Goal: Task Accomplishment & Management: Complete application form

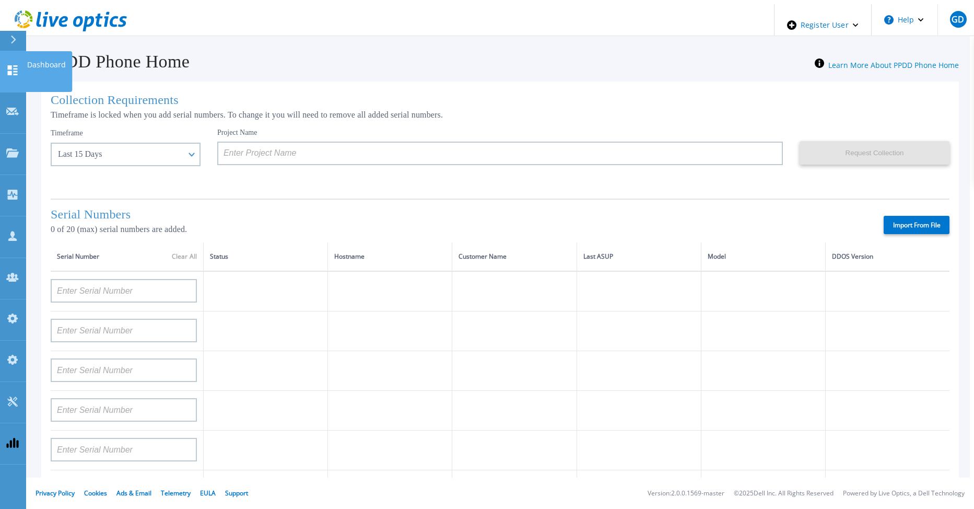
click at [17, 65] on icon at bounding box center [12, 70] width 13 height 10
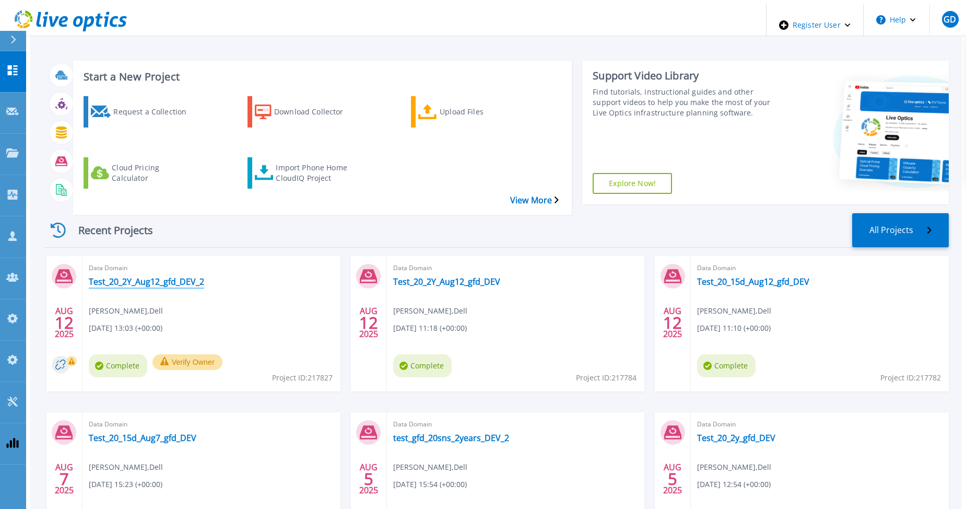
click at [114, 276] on link "Test_20_2Y_Aug12_gfd_DEV_2" at bounding box center [146, 281] width 115 height 10
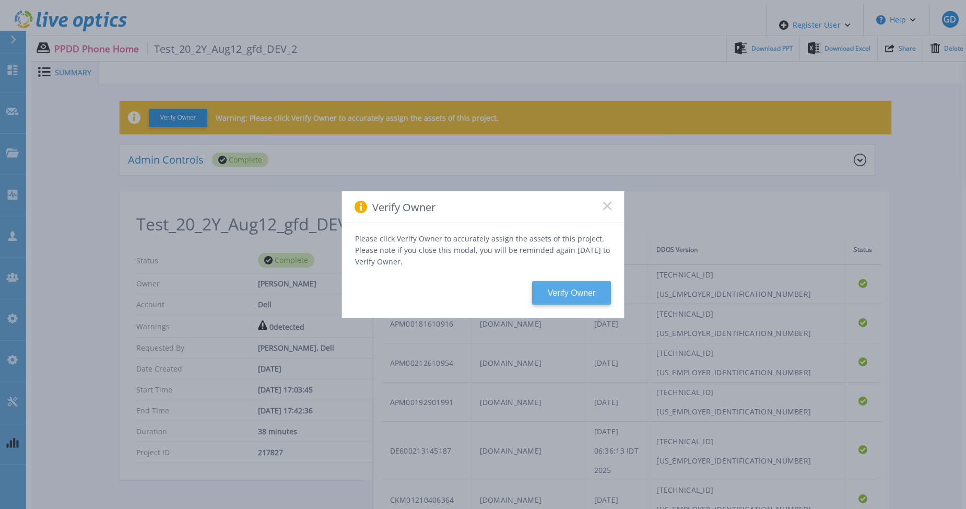
click at [568, 285] on button "Verify Owner" at bounding box center [571, 292] width 79 height 23
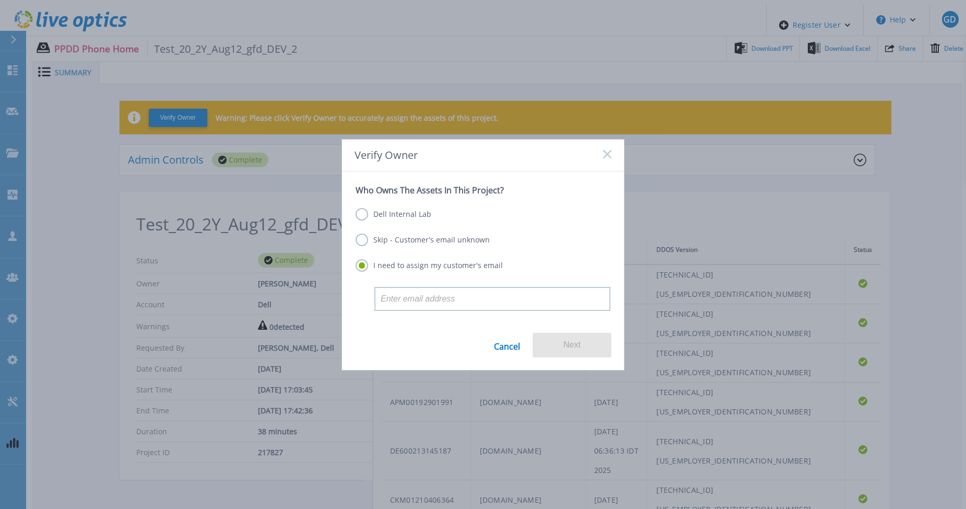
click at [365, 215] on label "Dell Internal Lab" at bounding box center [394, 214] width 76 height 13
click at [0, 0] on input "Dell Internal Lab" at bounding box center [0, 0] width 0 height 0
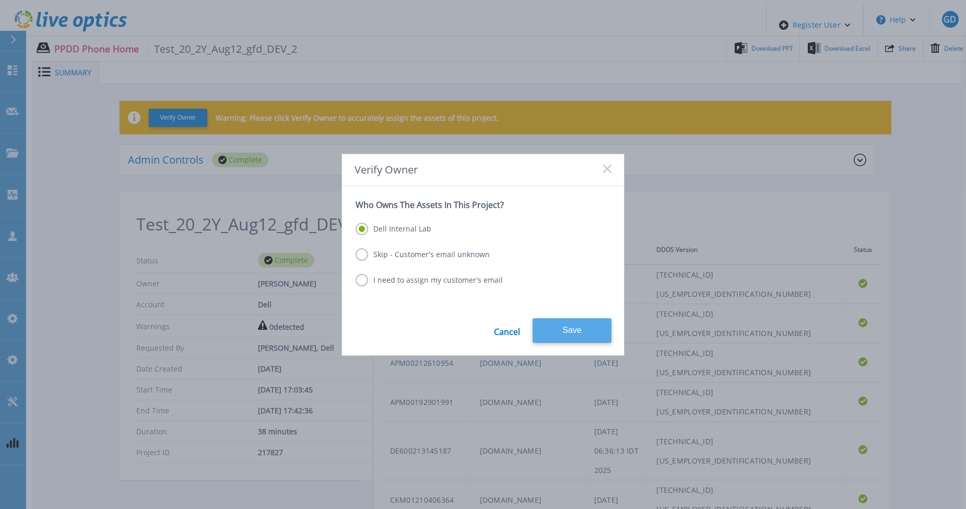
click at [567, 322] on button "Save" at bounding box center [572, 330] width 79 height 25
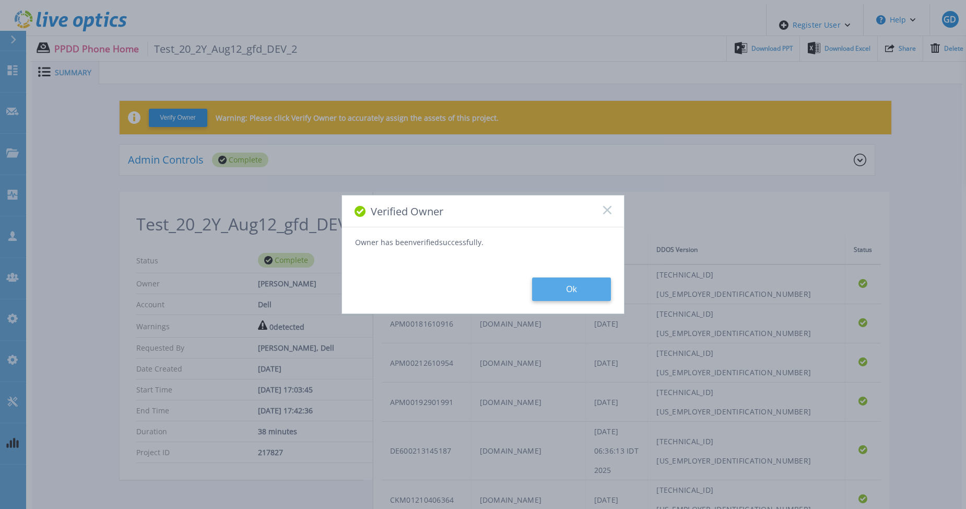
click at [568, 295] on button "Ok" at bounding box center [571, 288] width 79 height 23
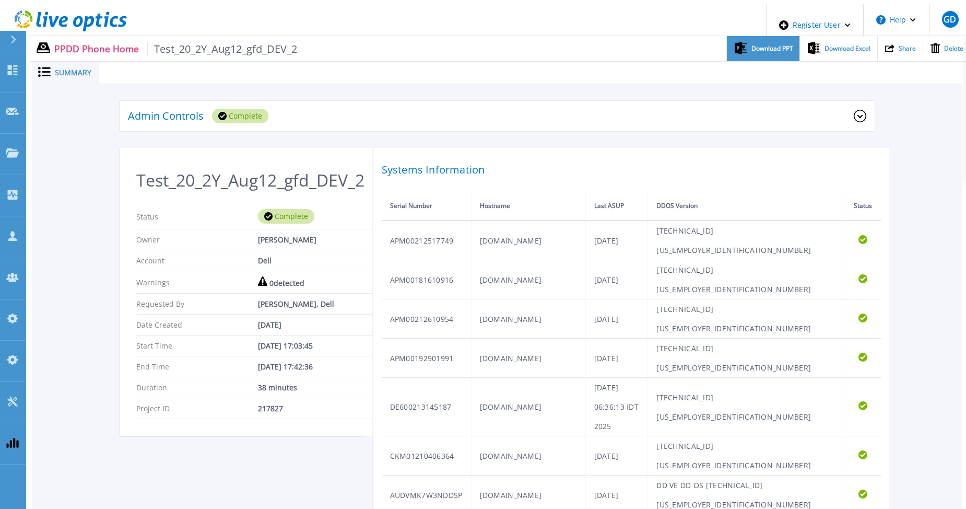
click at [765, 47] on span "Download PPT" at bounding box center [772, 48] width 42 height 6
click at [829, 45] on span "Download Excel" at bounding box center [848, 48] width 46 height 6
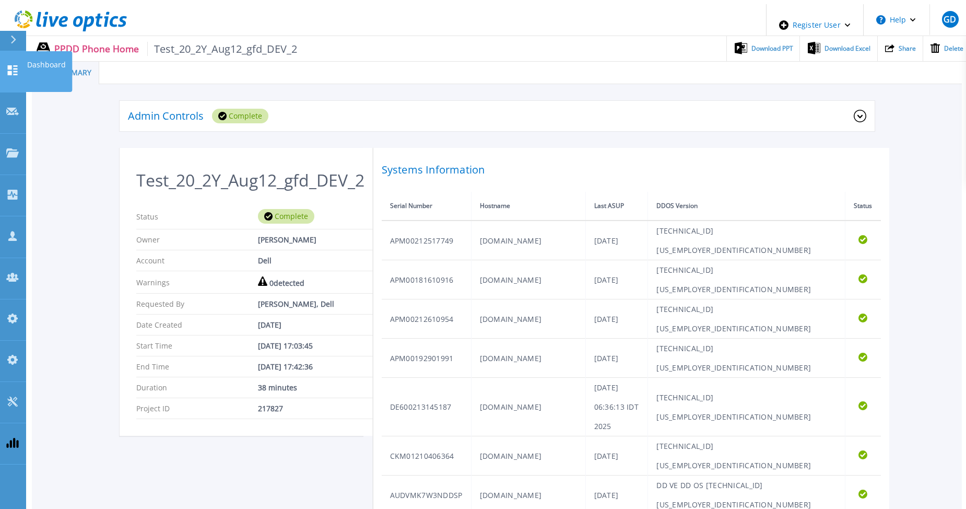
click at [10, 65] on icon at bounding box center [12, 70] width 13 height 10
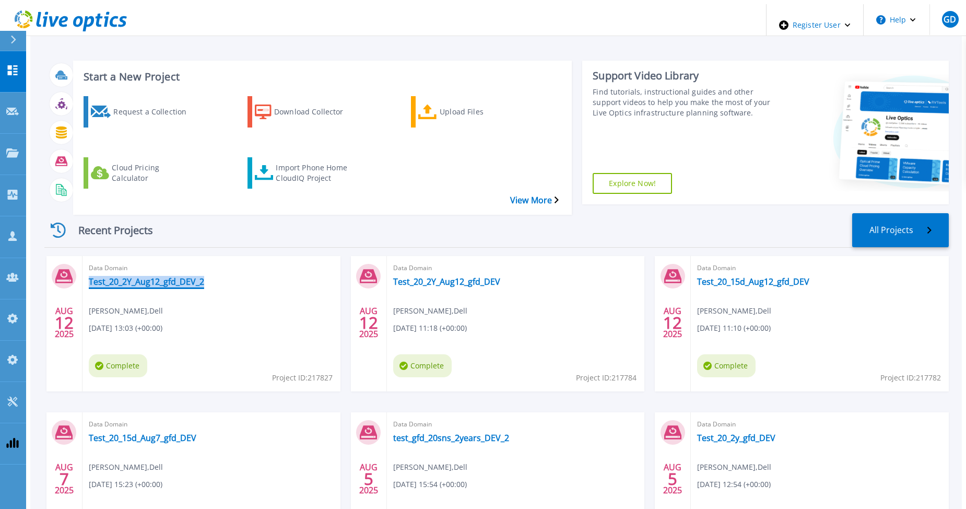
drag, startPoint x: 211, startPoint y: 251, endPoint x: 193, endPoint y: 254, distance: 18.5
click at [193, 256] on div "Data Domain Test_20_2Y_Aug12_gfd_DEV_2 Gerry Dunn , Dell 08/12/2025, 13:03 (+00…" at bounding box center [212, 323] width 258 height 135
copy div "Test_20_2Y_Aug12_gfd_DEV_2"
click at [276, 160] on div "Import Phone Home CloudIQ Project" at bounding box center [318, 173] width 84 height 26
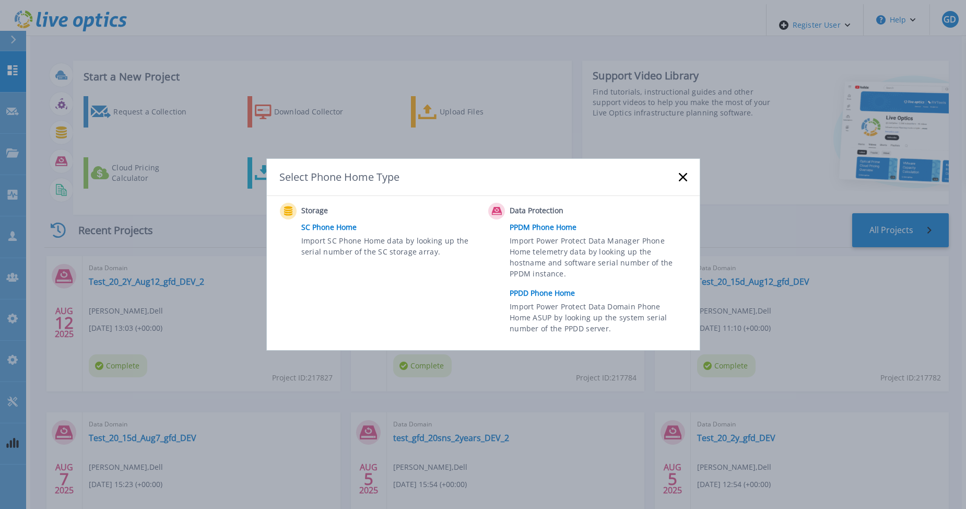
click at [549, 290] on link "PPDD Phone Home" at bounding box center [601, 293] width 182 height 16
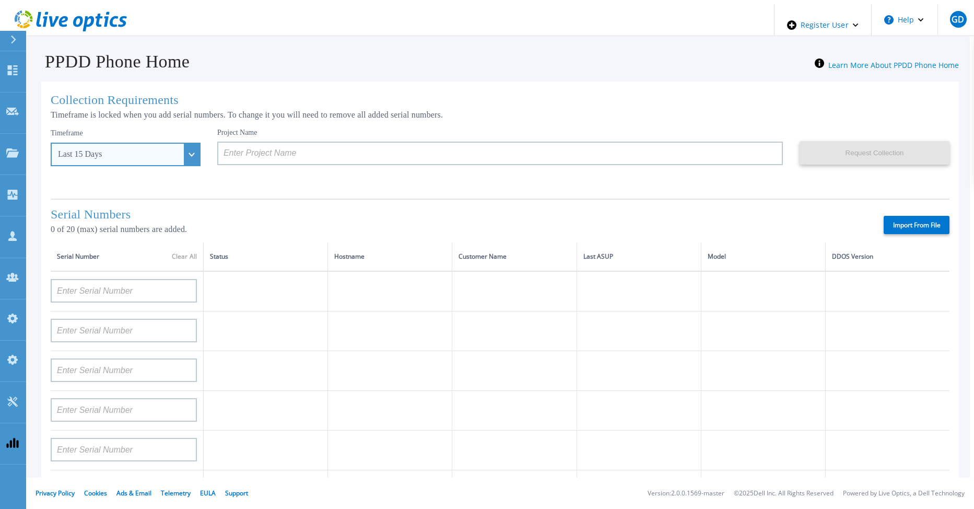
click at [172, 153] on div "Last 15 Days" at bounding box center [126, 154] width 150 height 23
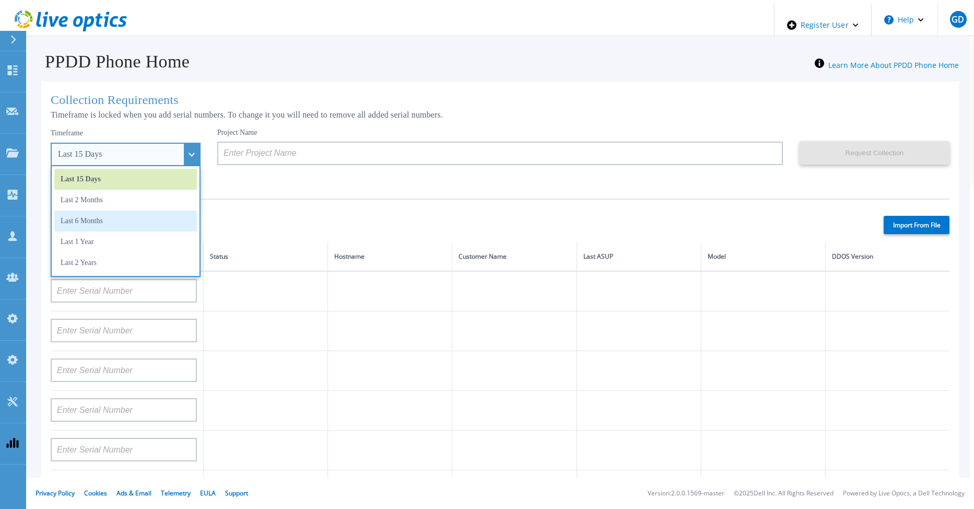
click at [131, 214] on li "Last 6 Months" at bounding box center [125, 220] width 143 height 21
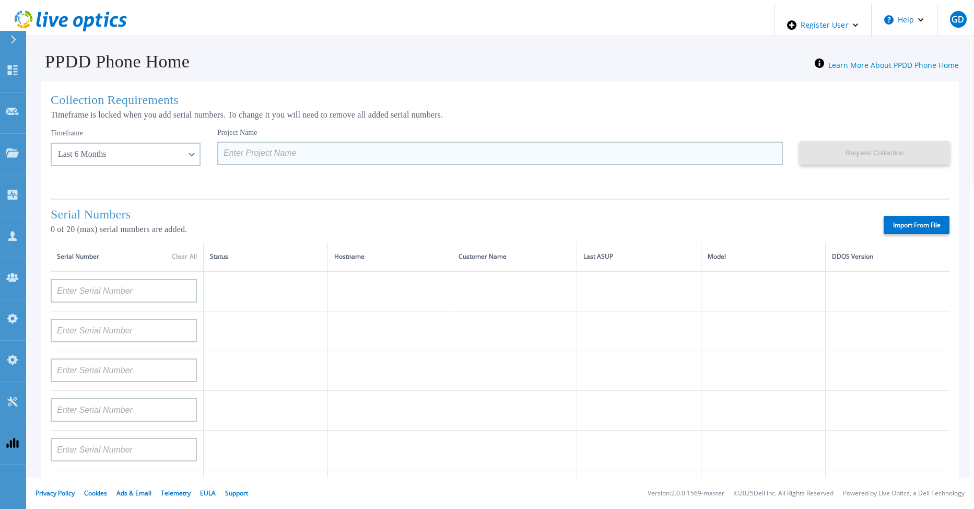
click at [223, 154] on input at bounding box center [500, 153] width 566 height 23
paste input "Test_20_2Y_Aug12_gfd_DEV_2"
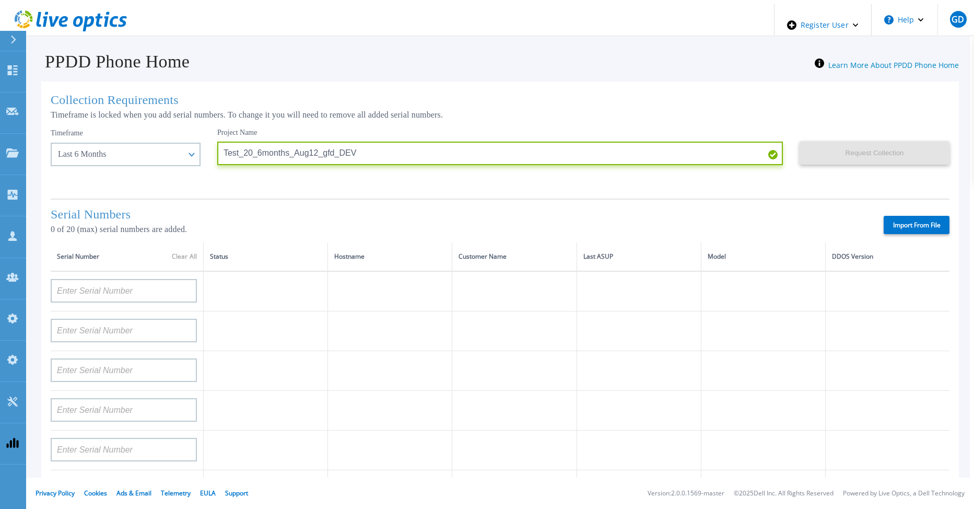
type input "Test_20_6months_Aug12_gfd_DEV"
click at [900, 217] on label "Import From File" at bounding box center [917, 225] width 66 height 18
click at [0, 0] on input "Import From File" at bounding box center [0, 0] width 0 height 0
type input "FLA00141400135"
type input "APM00182109758"
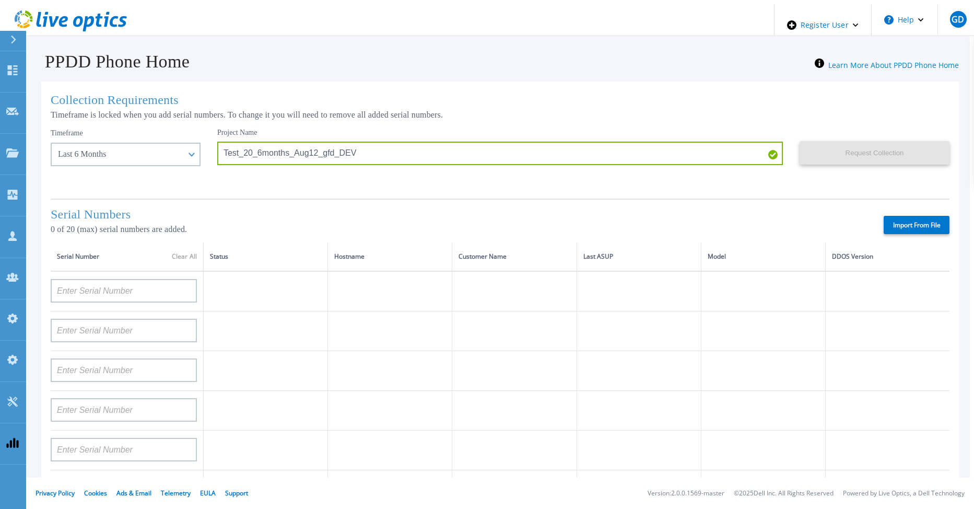
type input "FLA00132000007"
type input "APX00221800532"
type input "APM00200212797"
type input "APM00182124302"
type input "APM00182313441"
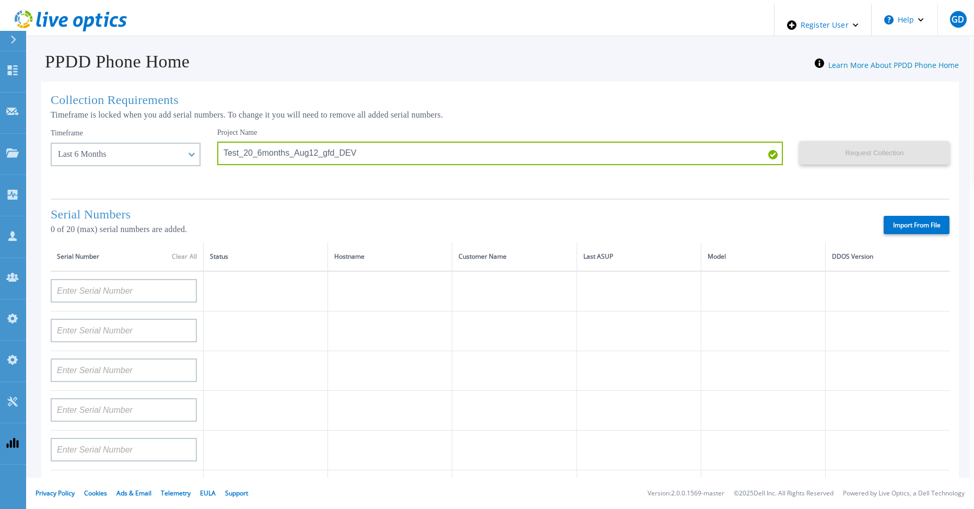
type input "CKM01213905179"
type input "APM00200924903"
type input "APM00170803302"
type input "APX00232300495"
type input "APM00212804713"
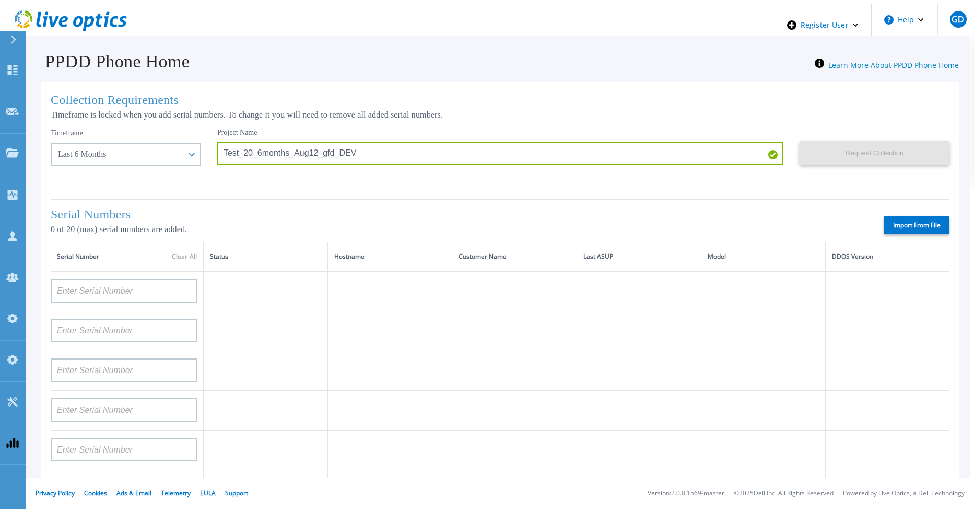
type input "TF3J4180100056"
type input "CKM00180601728"
type input "APX00224004308"
type input "APM00201200598"
type input "APM00201203066"
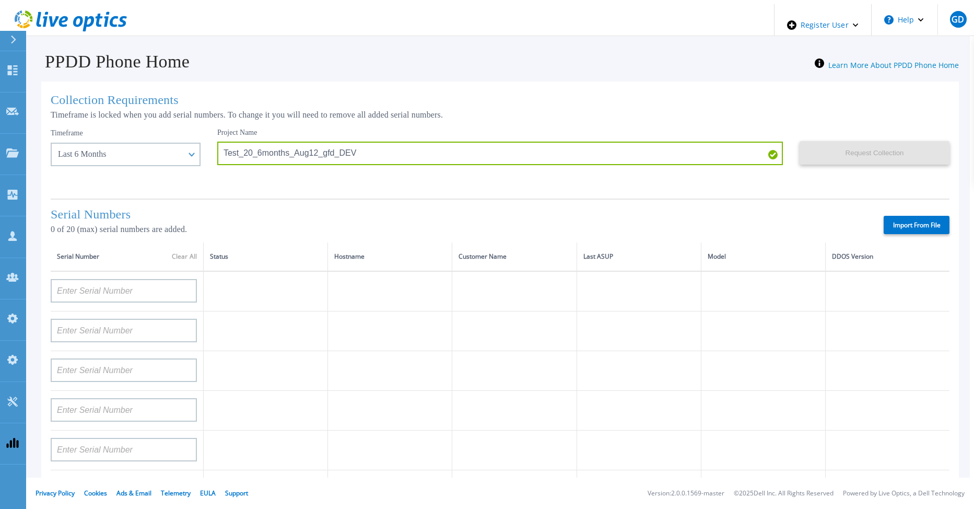
type input "APM00214914091"
type input "APM00212705974"
type input "BJJYF140100020"
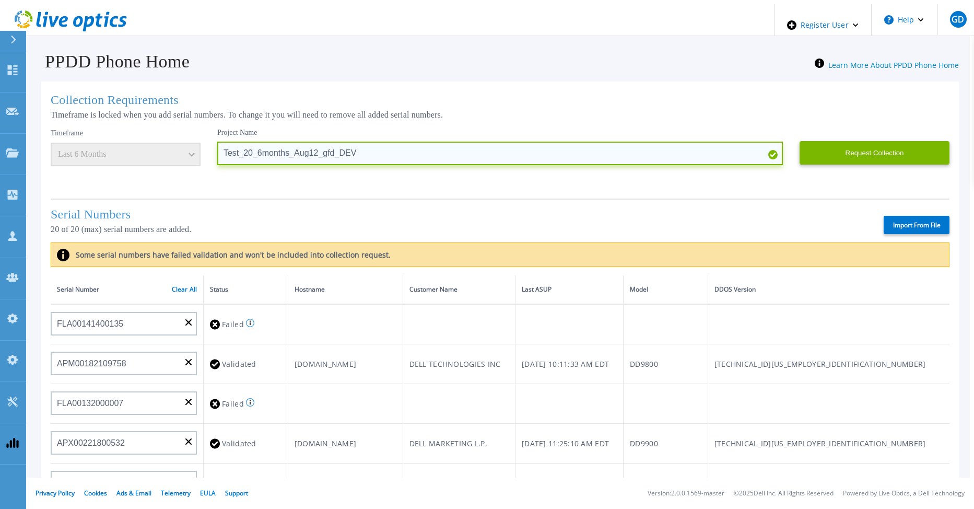
click at [230, 148] on input "Test_20_6months_Aug12_gfd_DEV" at bounding box center [500, 153] width 566 height 23
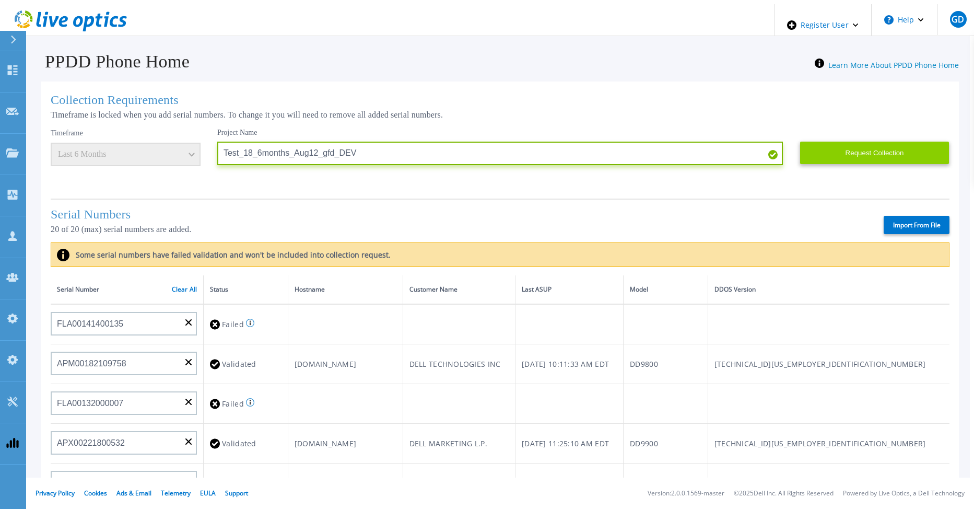
type input "Test_18_6months_Aug12_gfd_DEV"
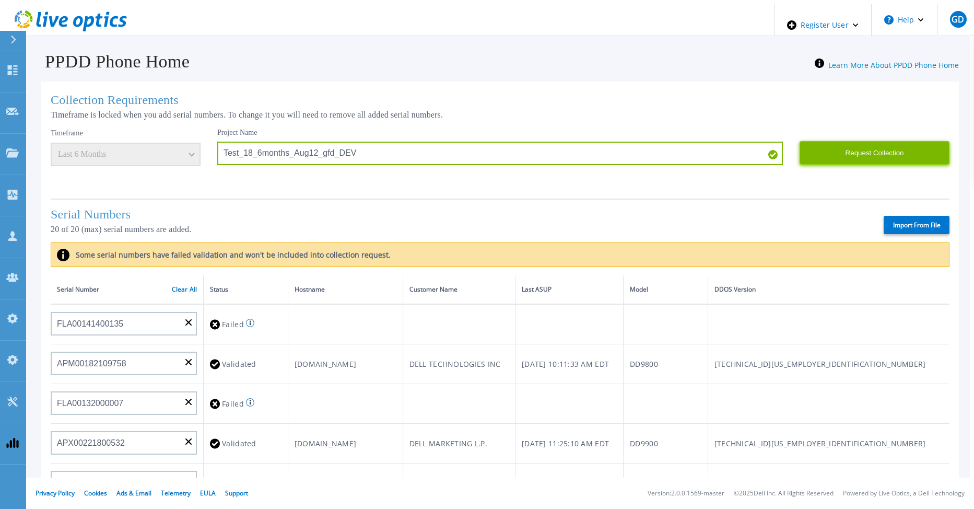
click at [870, 150] on button "Request Collection" at bounding box center [875, 152] width 150 height 23
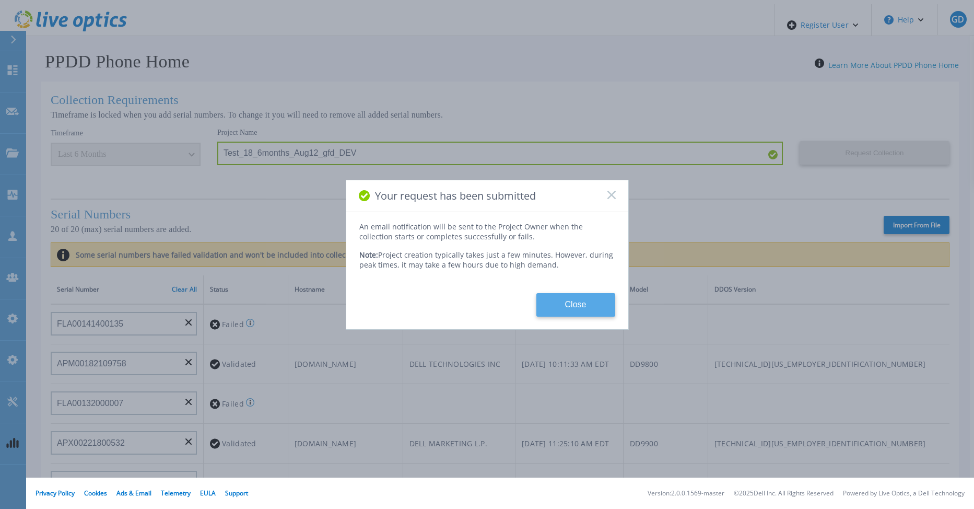
click at [581, 296] on button "Close" at bounding box center [575, 304] width 79 height 23
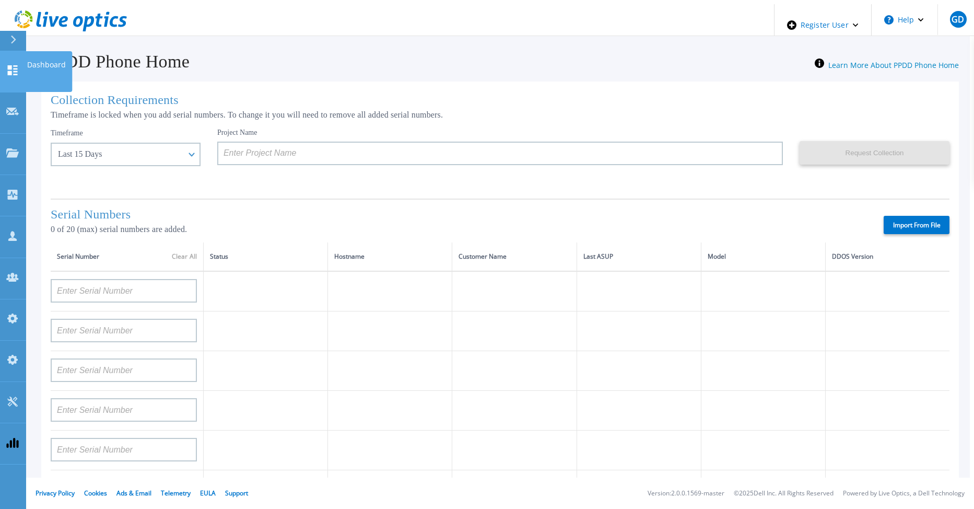
click at [16, 65] on icon at bounding box center [13, 70] width 10 height 10
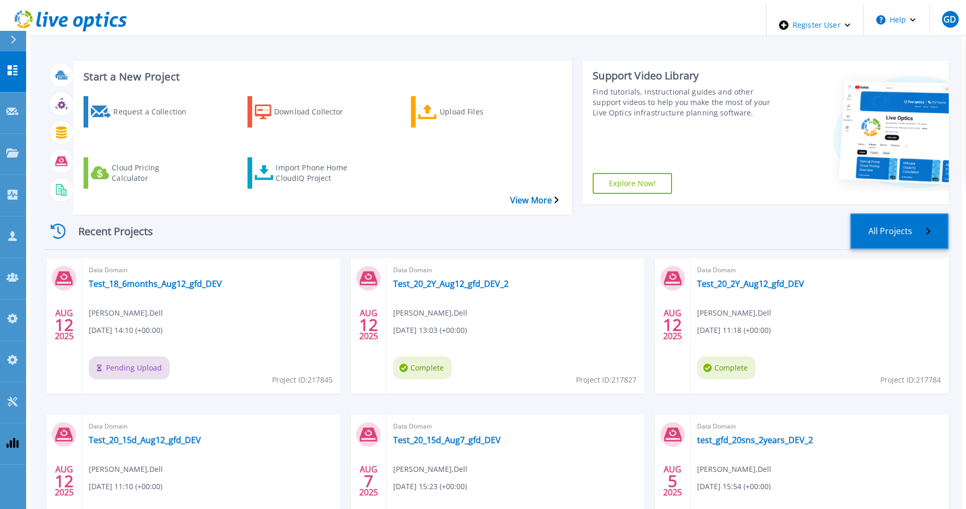
click at [934, 213] on link "All Projects" at bounding box center [899, 231] width 99 height 36
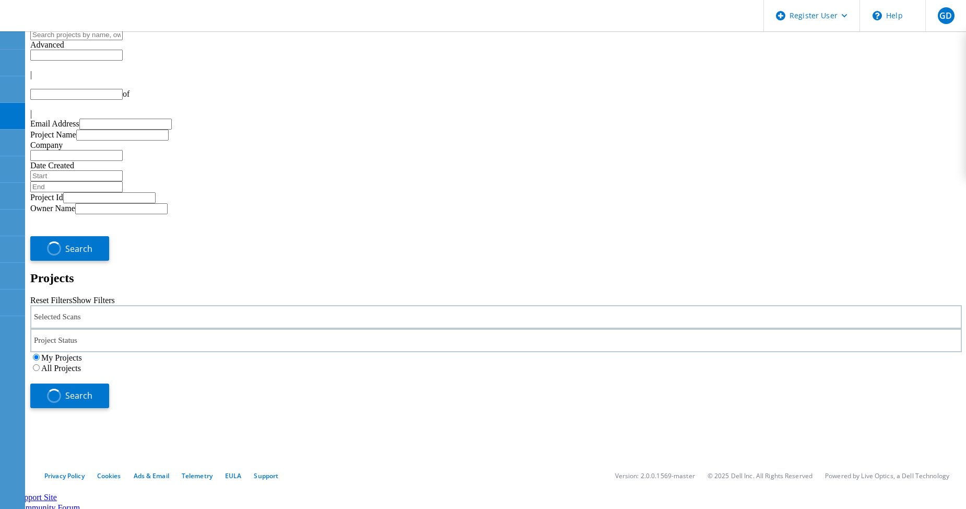
type input "1"
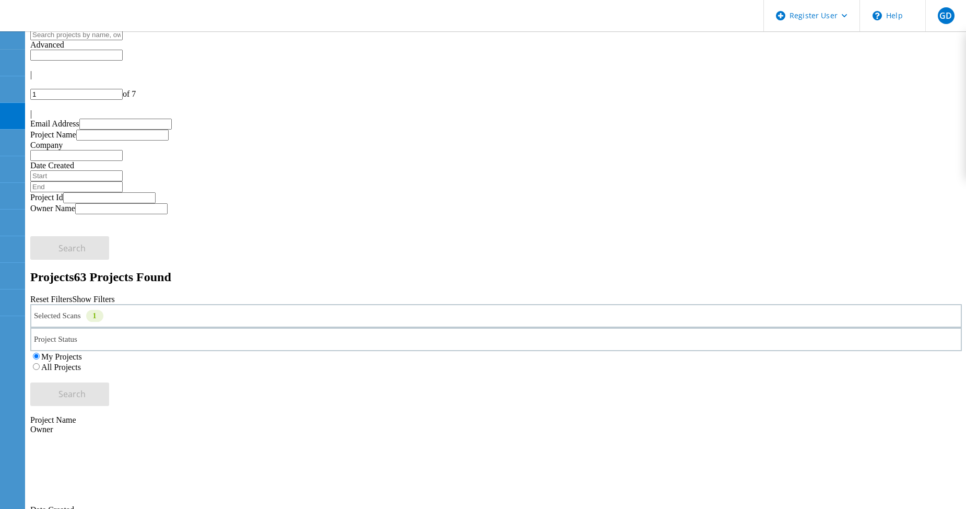
click at [81, 362] on label "All Projects" at bounding box center [61, 366] width 40 height 9
click at [40, 363] on input "All Projects" at bounding box center [36, 366] width 7 height 7
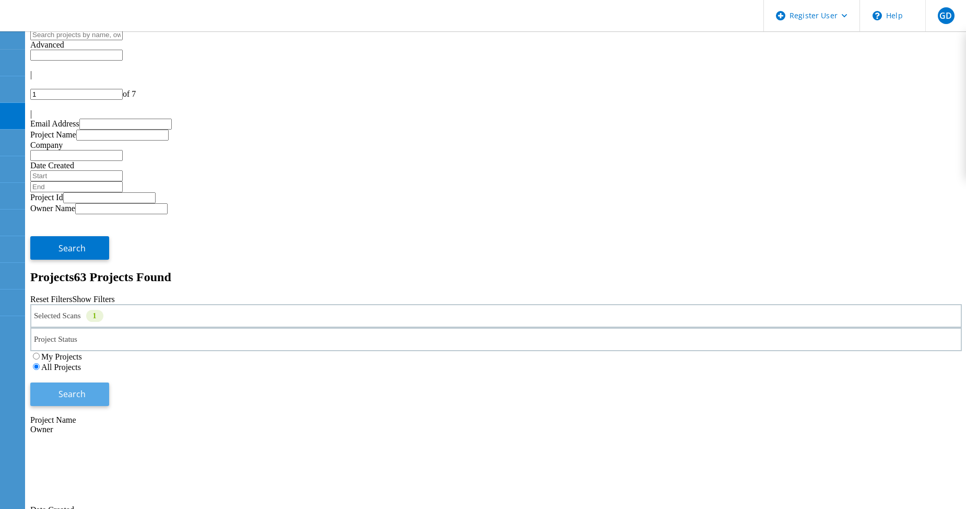
click at [109, 382] on button "Search" at bounding box center [69, 393] width 79 height 23
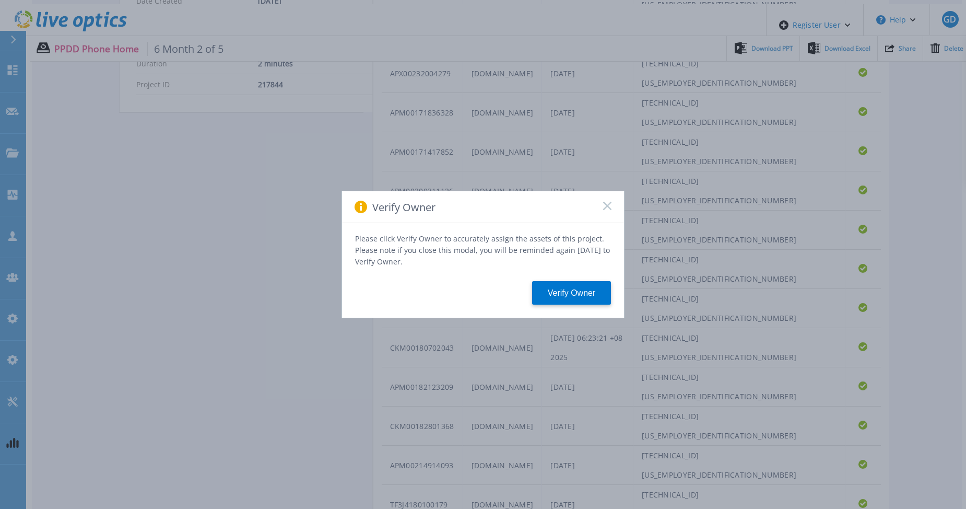
scroll to position [409, 0]
click at [604, 210] on icon at bounding box center [607, 206] width 8 height 8
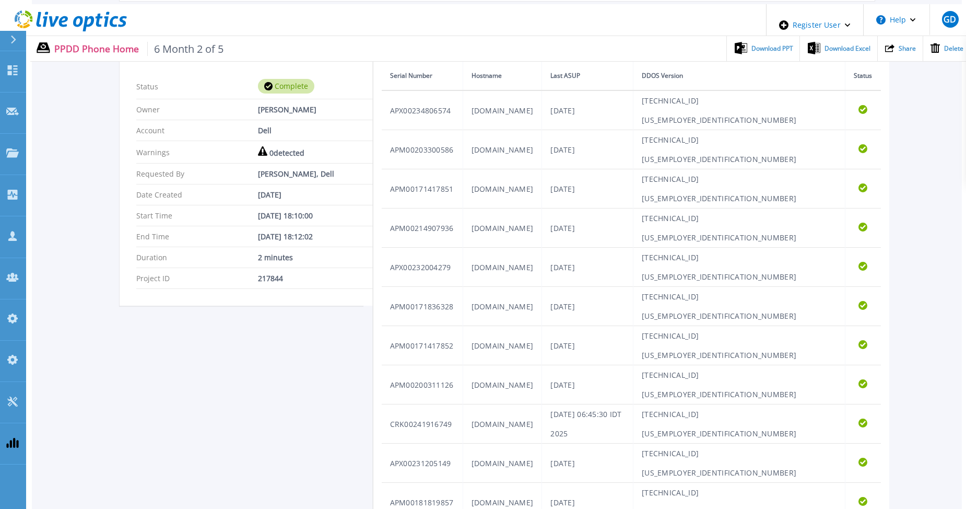
scroll to position [0, 0]
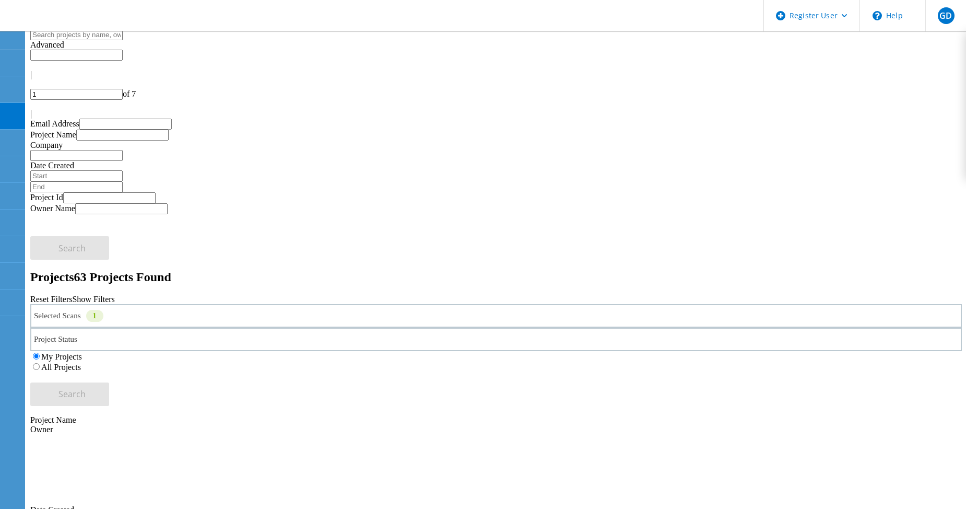
drag, startPoint x: 628, startPoint y: 144, endPoint x: 642, endPoint y: 144, distance: 14.1
click at [81, 362] on label "All Projects" at bounding box center [61, 366] width 40 height 9
click at [40, 363] on input "All Projects" at bounding box center [36, 366] width 7 height 7
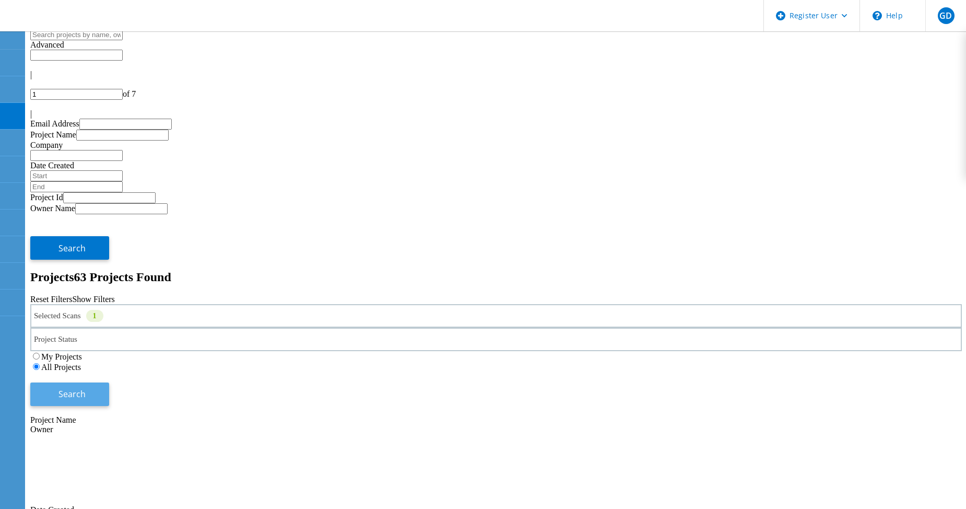
click at [86, 388] on span "Search" at bounding box center [71, 393] width 27 height 11
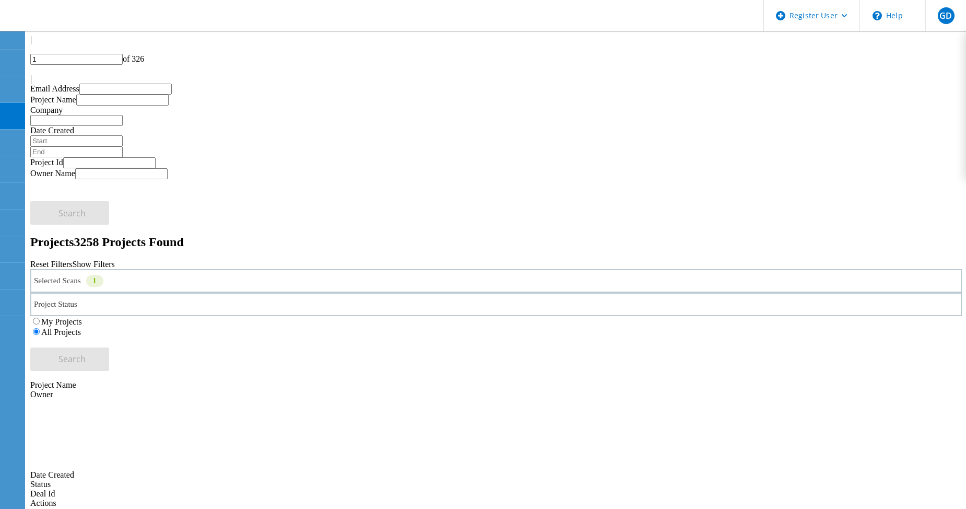
scroll to position [34, 0]
click at [927, 66] on div at bounding box center [496, 70] width 932 height 9
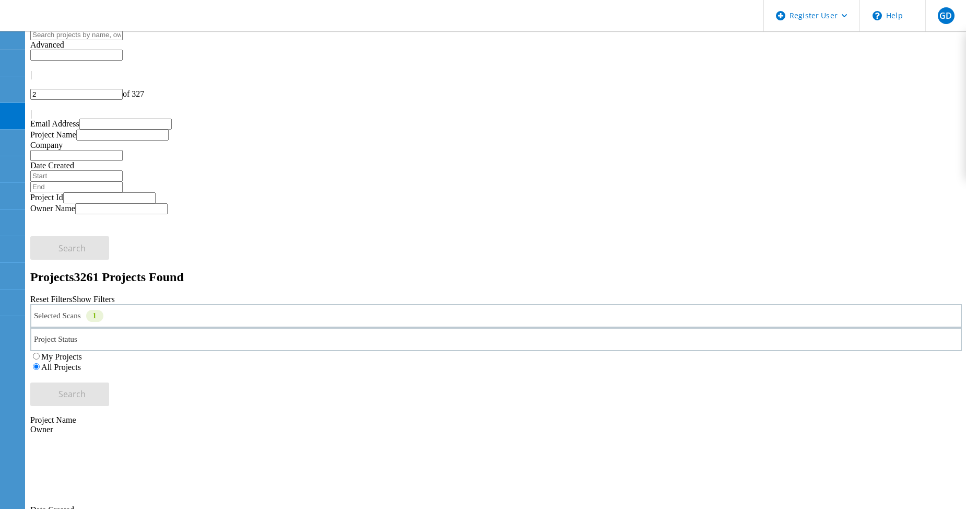
click at [37, 87] on icon at bounding box center [33, 91] width 6 height 9
type input "1"
click at [13, 61] on icon at bounding box center [12, 63] width 13 height 10
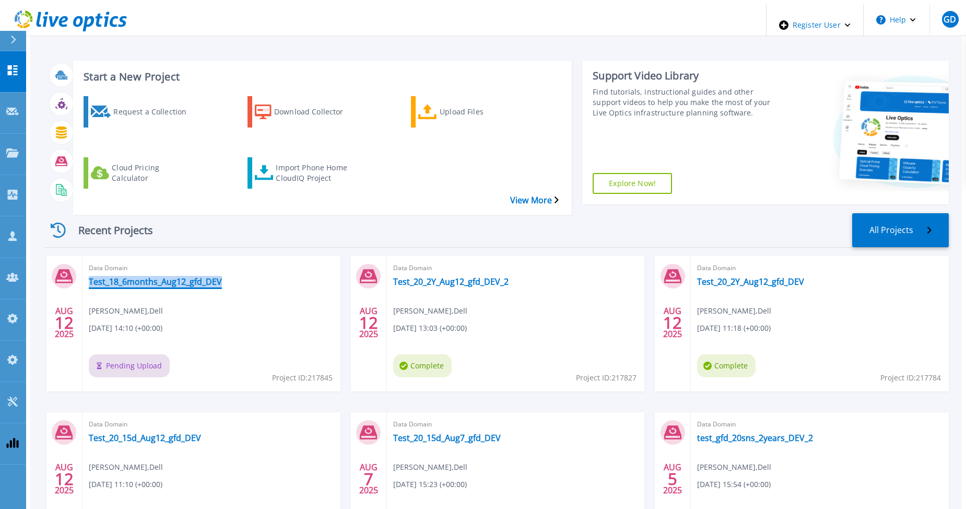
drag, startPoint x: 216, startPoint y: 257, endPoint x: 79, endPoint y: 253, distance: 136.9
click at [83, 256] on div "Data Domain Test_18_6months_Aug12_gfd_DEV Gerry Dunn , Dell 08/12/2025, 14:10 (…" at bounding box center [212, 323] width 258 height 135
copy link "Test_18_6months_Aug12_gfd_DEV"
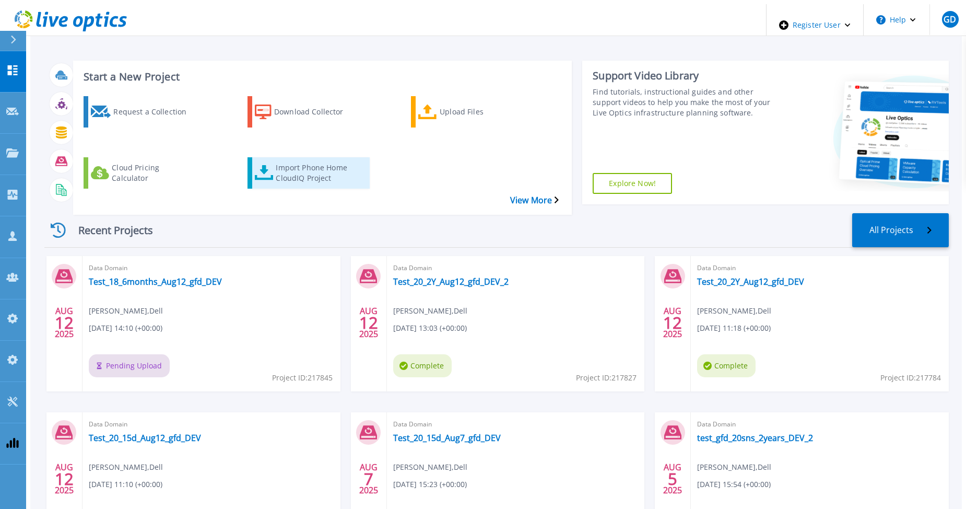
click at [276, 160] on div "Import Phone Home CloudIQ Project" at bounding box center [318, 173] width 84 height 26
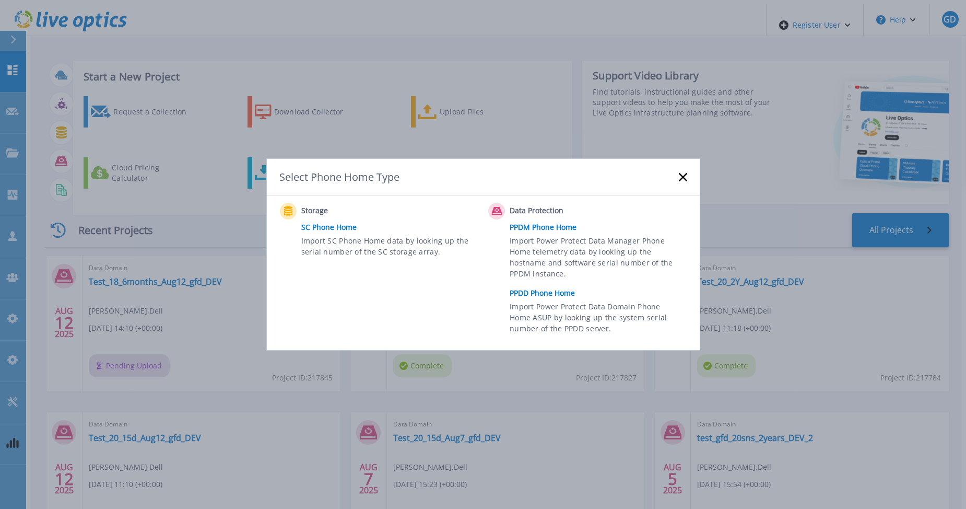
click at [532, 289] on link "PPDD Phone Home" at bounding box center [601, 293] width 182 height 16
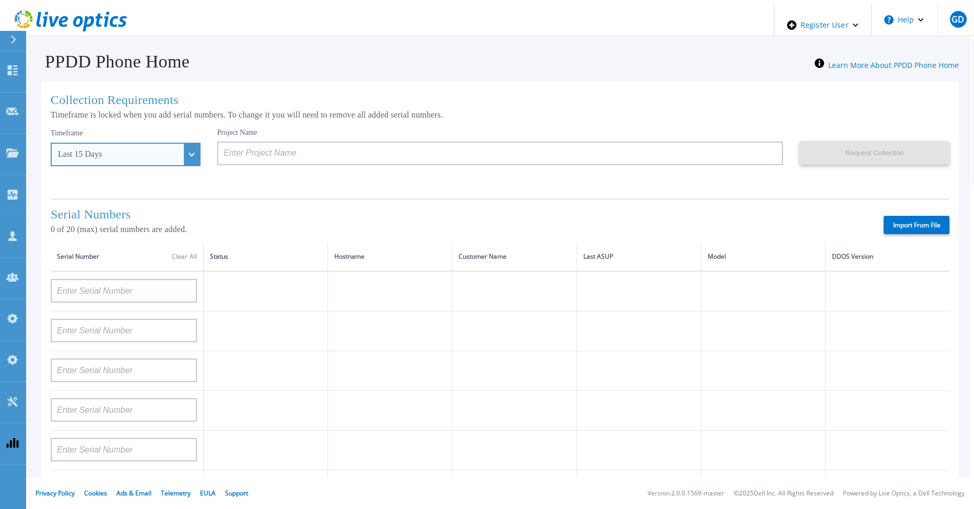
click at [170, 157] on div "Last 15 Days" at bounding box center [126, 154] width 150 height 23
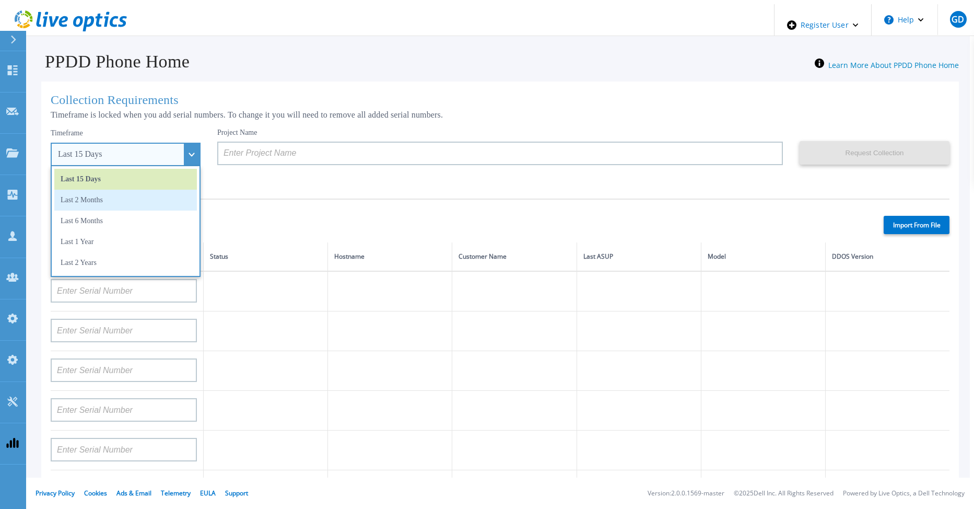
click at [113, 203] on li "Last 2 Months" at bounding box center [125, 200] width 143 height 21
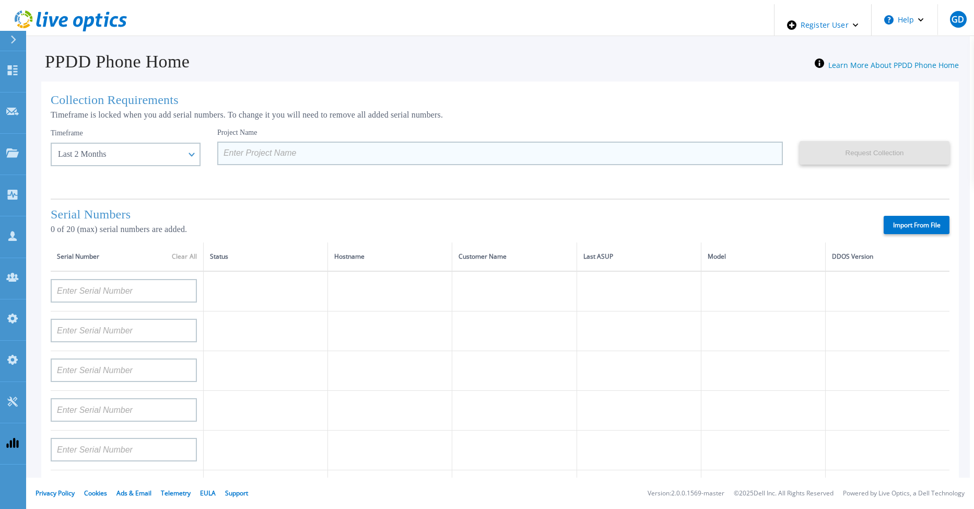
click at [226, 151] on input at bounding box center [500, 153] width 566 height 23
paste input "Test_18_6months_Aug12_gfd_DEV"
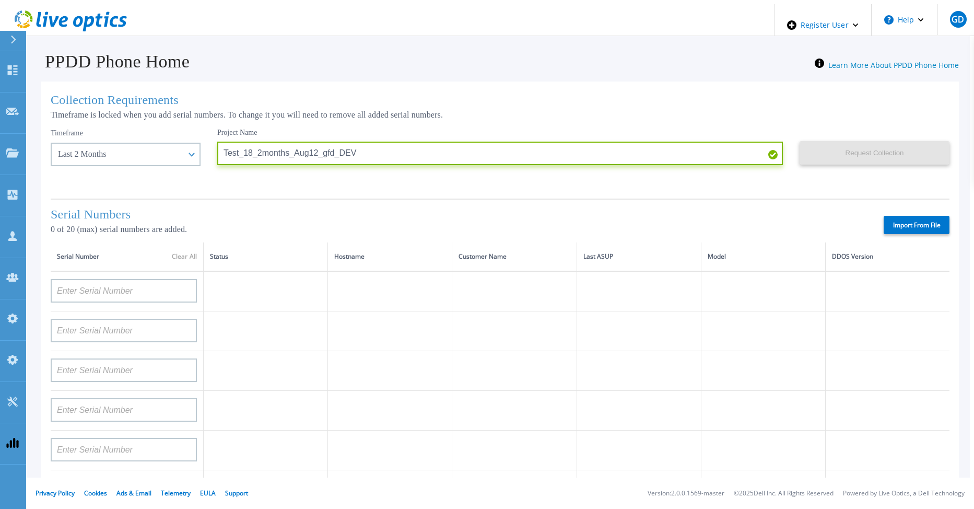
type input "Test_18_2months_Aug12_gfd_DEV"
click at [913, 221] on label "Import From File" at bounding box center [917, 225] width 66 height 18
click at [0, 0] on input "Import From File" at bounding box center [0, 0] width 0 height 0
type input "AUDVFBNW5NDDSY"
type input "APX00230307919"
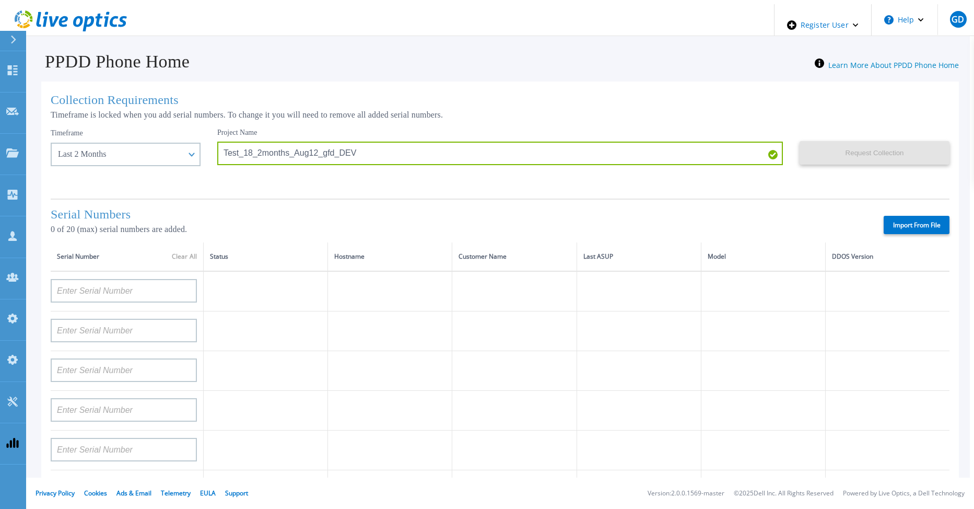
type input "AUDVXVCEX7DDSY"
type input "APM00184831991"
type input "CKM00181900520"
type input "APM00203007560"
type input "APM00202614668"
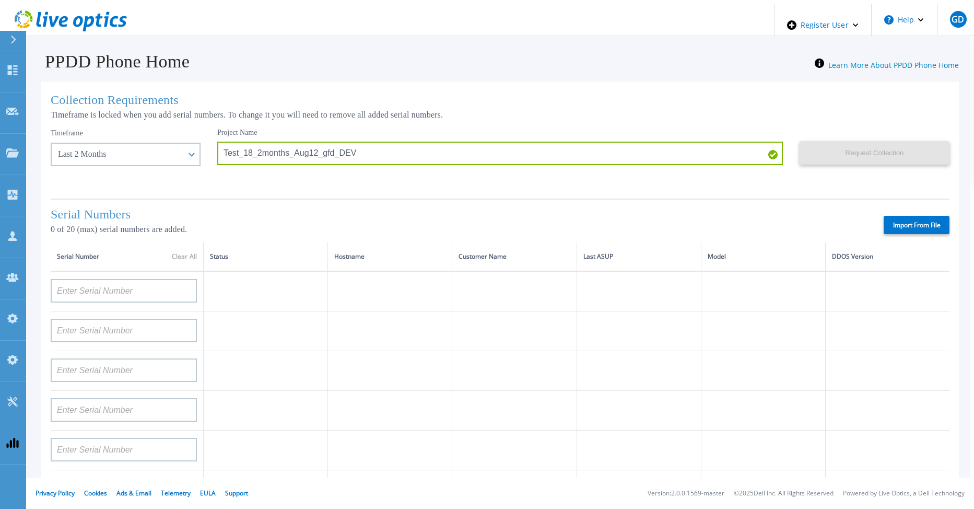
type input "APM00212613652"
type input "APX00232503743"
type input "CKM00202301759"
type input "APM00212702822"
type input "CKM00181001809"
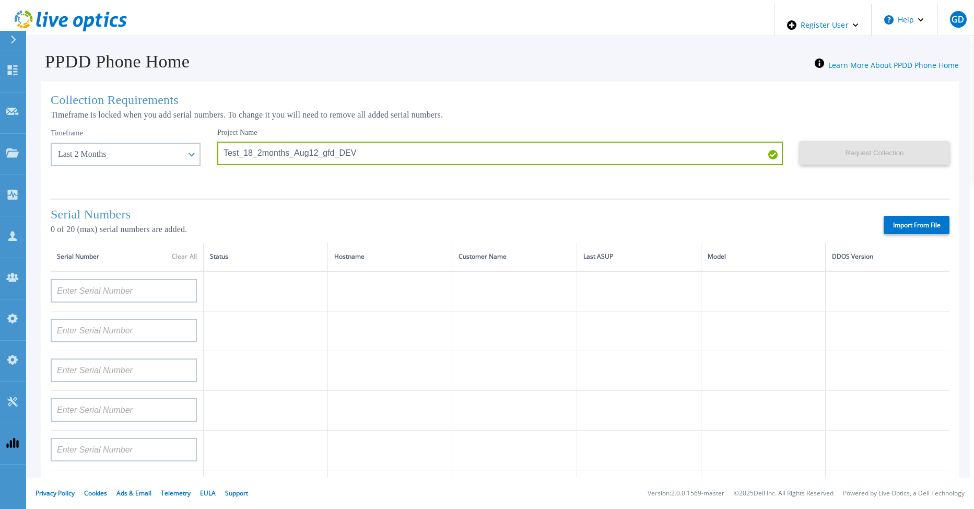
type input "APM00160405864"
type input "CRK00235104956"
type input "APM00202011675"
type input "CKM00184602620"
type input "DE500212802673"
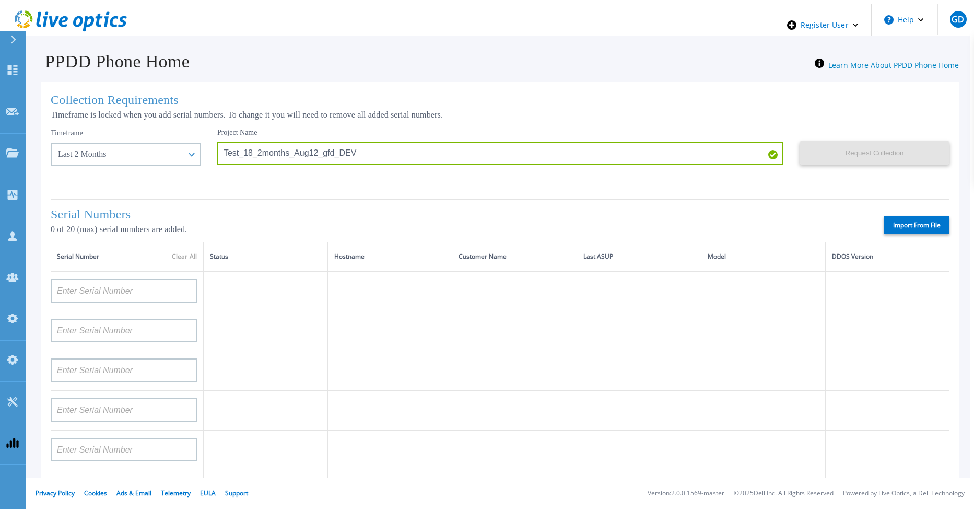
type input "APM00202912715"
type input "APM00211700095"
type input "APX00232503747"
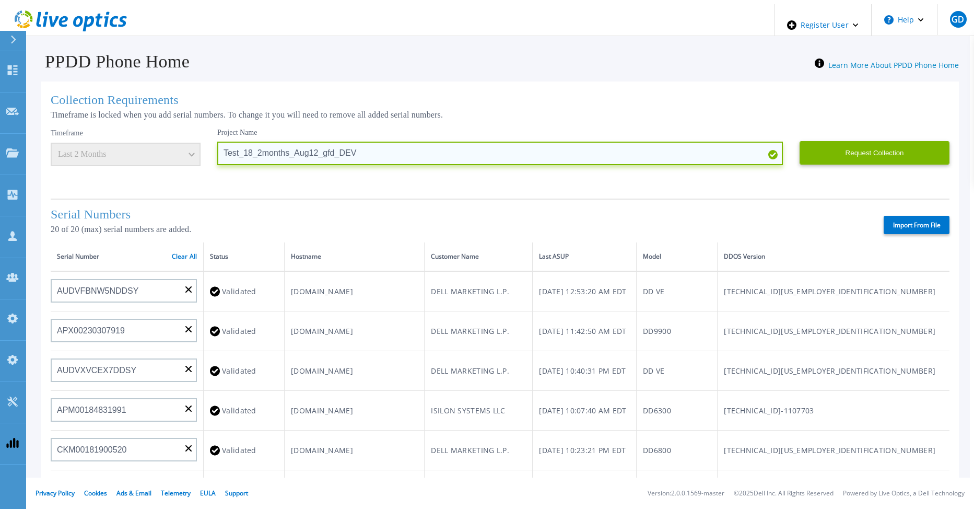
click at [251, 151] on input "Test_18_2months_Aug12_gfd_DEV" at bounding box center [500, 153] width 566 height 23
click at [232, 151] on input "Test_18_2months_Aug12_gfd_DEV" at bounding box center [500, 153] width 566 height 23
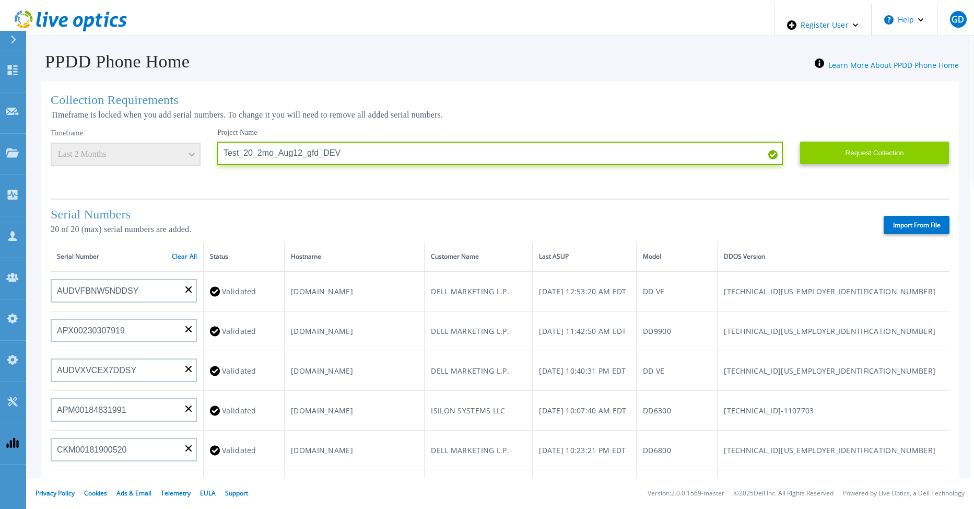
type input "Test_20_2mo_Aug12_gfd_DEV"
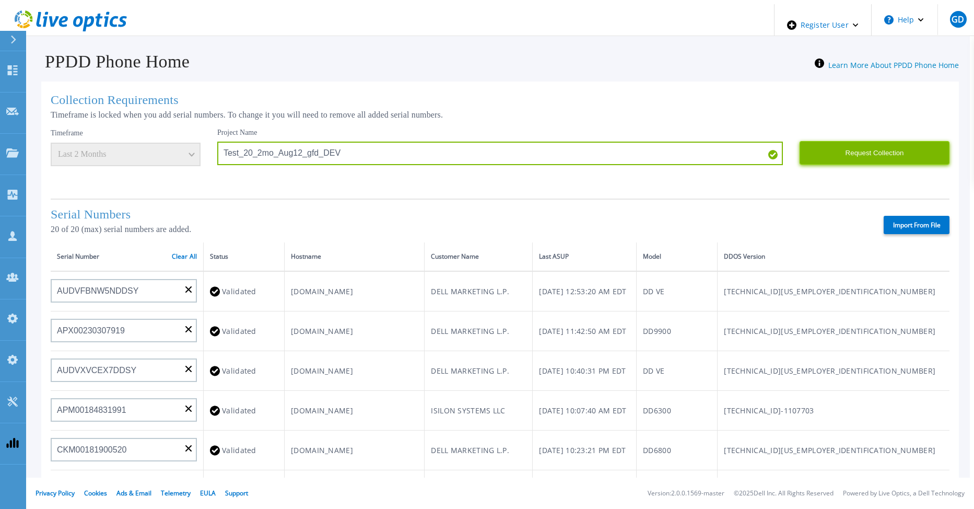
click at [869, 149] on button "Request Collection" at bounding box center [875, 152] width 150 height 23
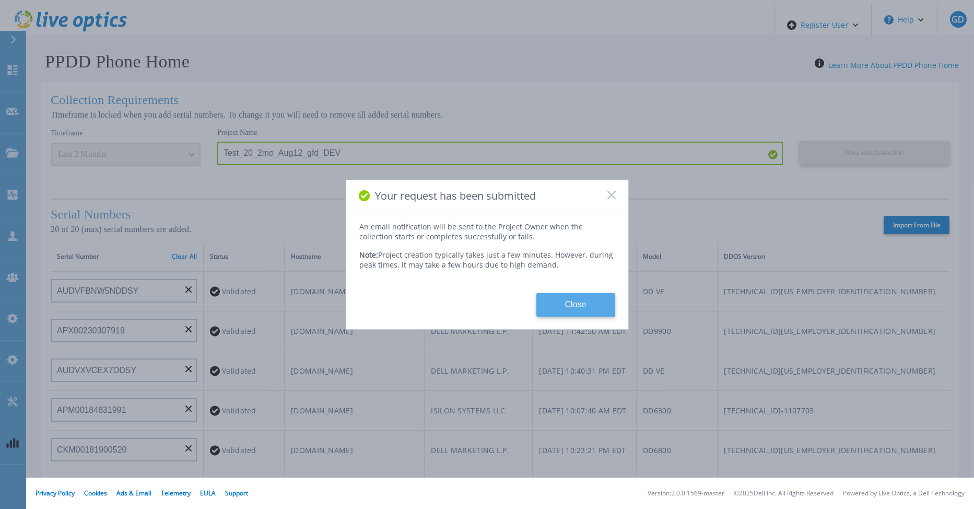
click at [586, 302] on button "Close" at bounding box center [575, 304] width 79 height 23
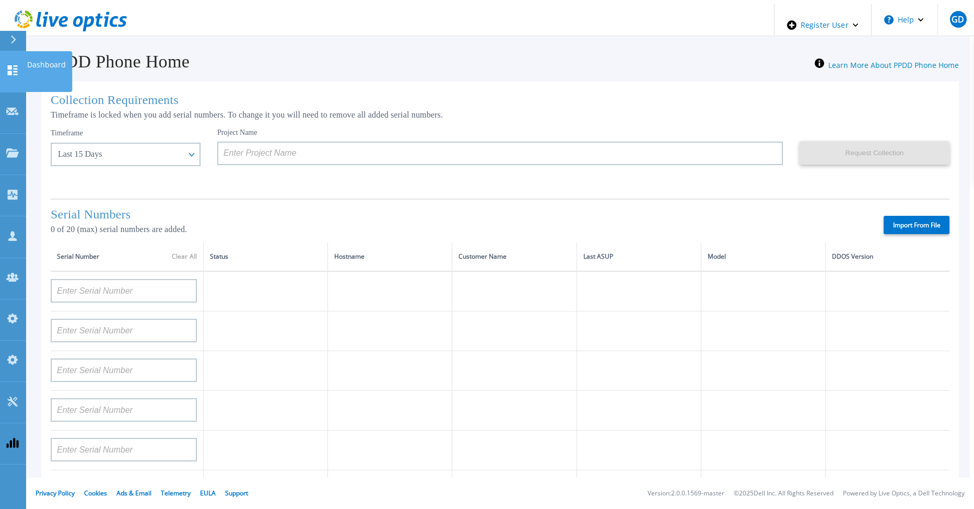
click at [15, 68] on link "Dashboard Dashboard" at bounding box center [13, 71] width 26 height 41
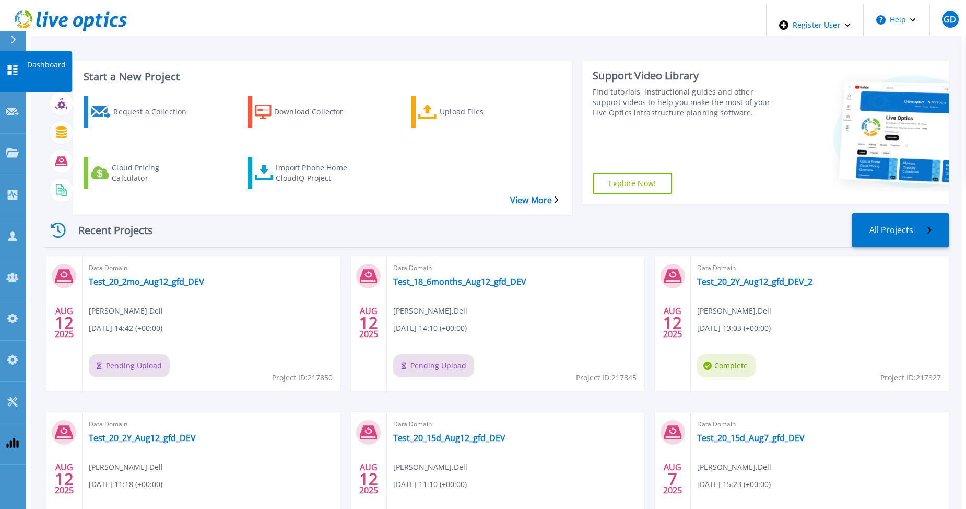
click at [6, 61] on link "Dashboard Dashboard" at bounding box center [13, 71] width 26 height 41
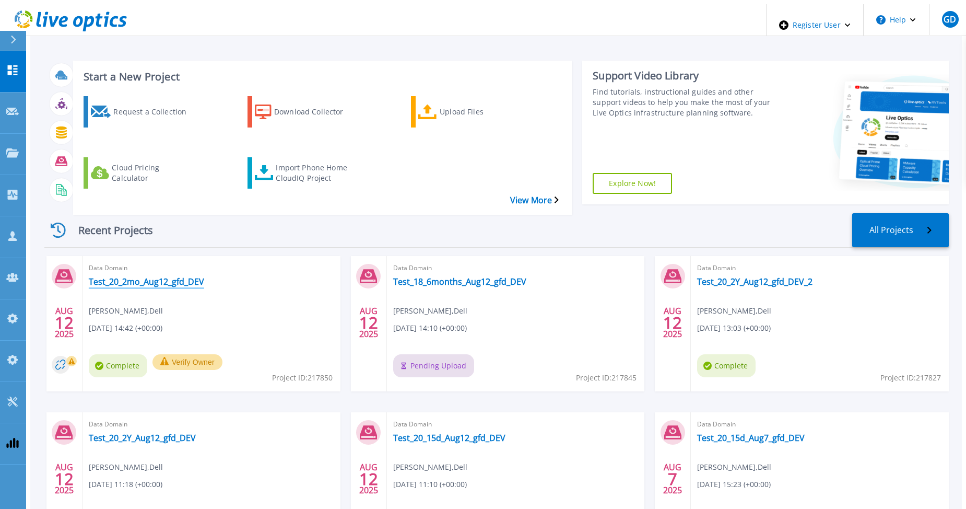
click at [126, 276] on link "Test_20_2mo_Aug12_gfd_DEV" at bounding box center [146, 281] width 115 height 10
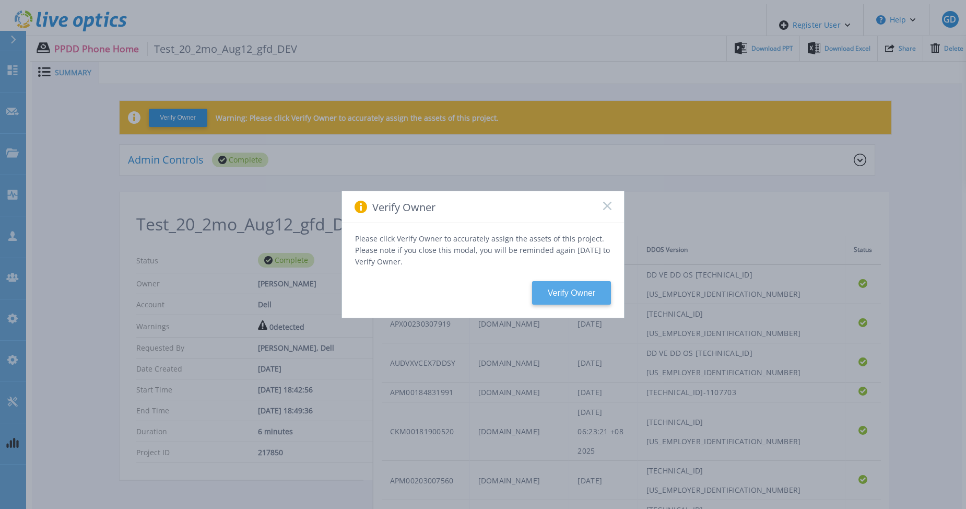
click at [559, 294] on button "Verify Owner" at bounding box center [571, 292] width 79 height 23
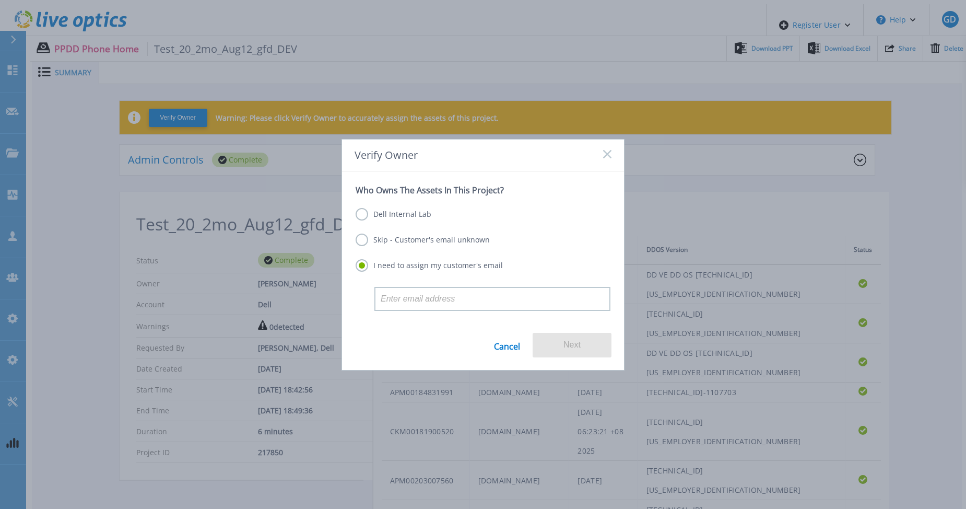
click at [418, 213] on label "Dell Internal Lab" at bounding box center [394, 214] width 76 height 13
click at [0, 0] on input "Dell Internal Lab" at bounding box center [0, 0] width 0 height 0
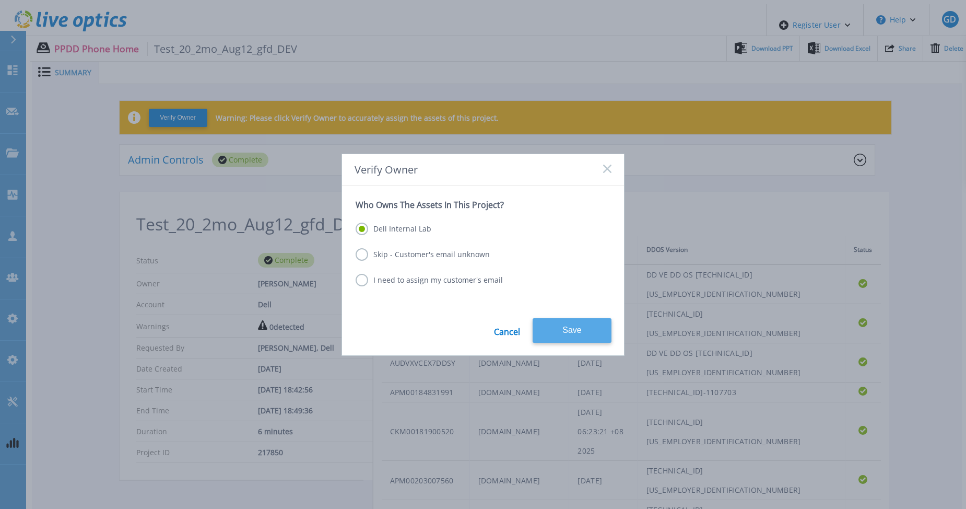
click at [559, 326] on button "Save" at bounding box center [572, 330] width 79 height 25
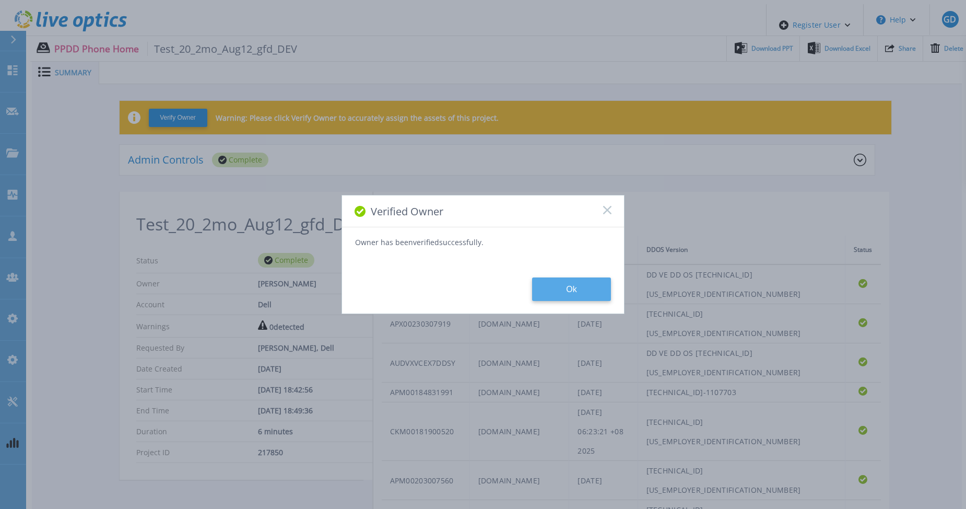
click at [561, 292] on button "Ok" at bounding box center [571, 288] width 79 height 23
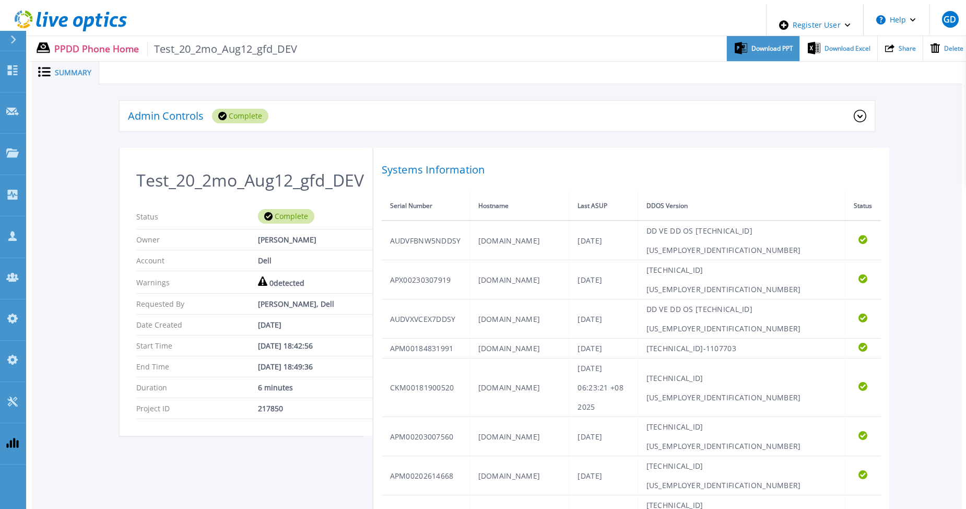
click at [753, 46] on span "Download PPT" at bounding box center [772, 48] width 42 height 6
click at [827, 46] on span "Download Excel" at bounding box center [848, 48] width 46 height 6
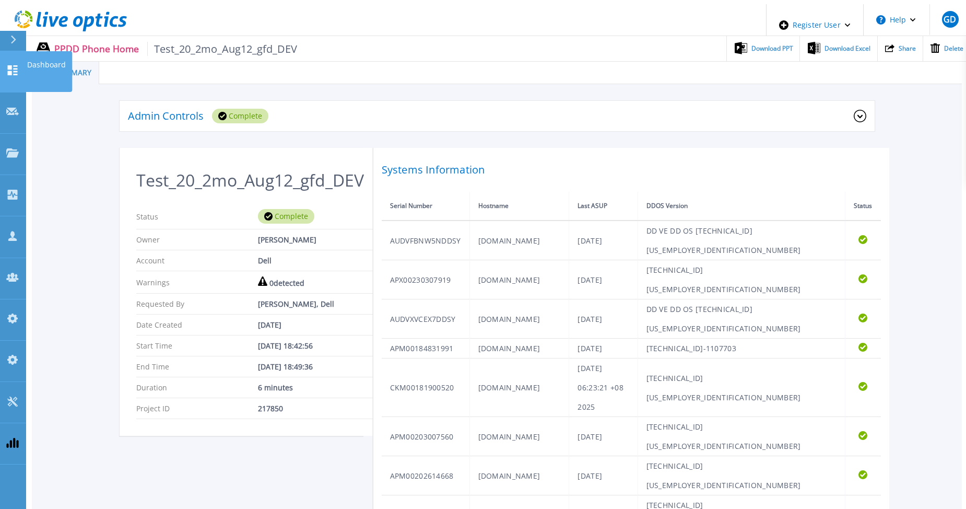
click at [14, 65] on icon at bounding box center [12, 70] width 13 height 10
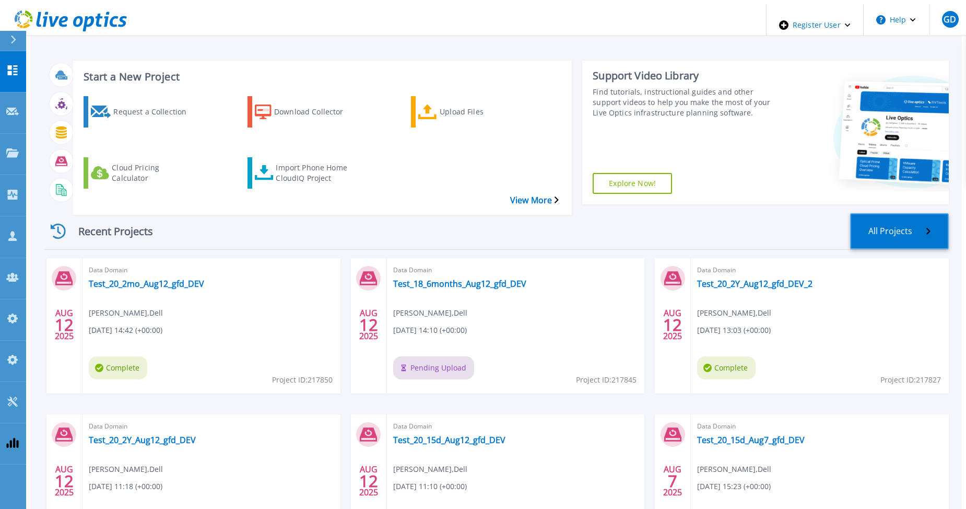
click at [922, 213] on link "All Projects" at bounding box center [899, 231] width 99 height 36
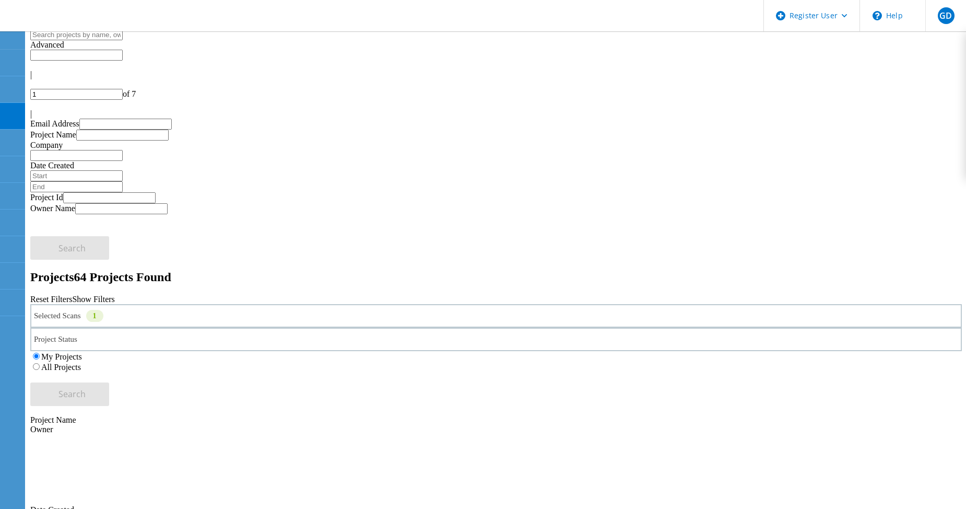
click at [30, 107] on icon at bounding box center [30, 107] width 0 height 0
click at [937, 100] on div at bounding box center [496, 104] width 932 height 9
type input "3"
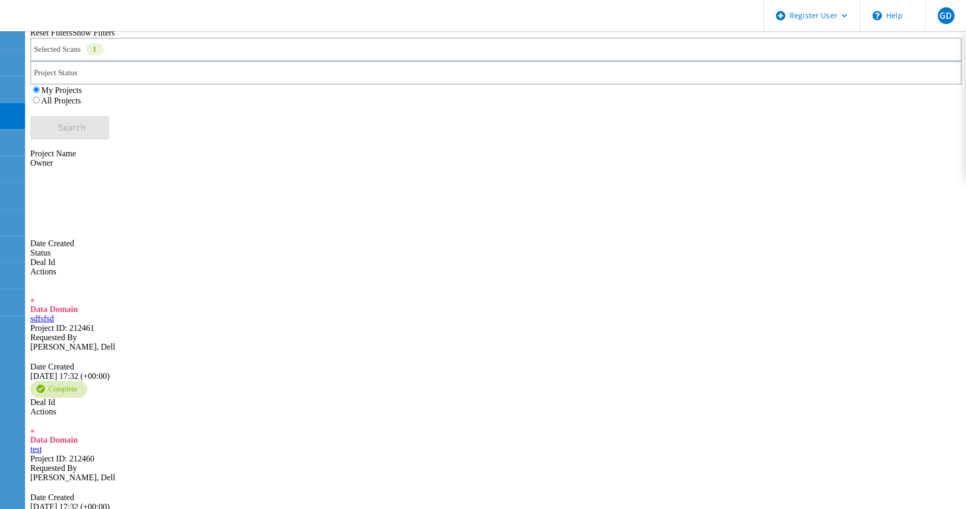
scroll to position [267, 0]
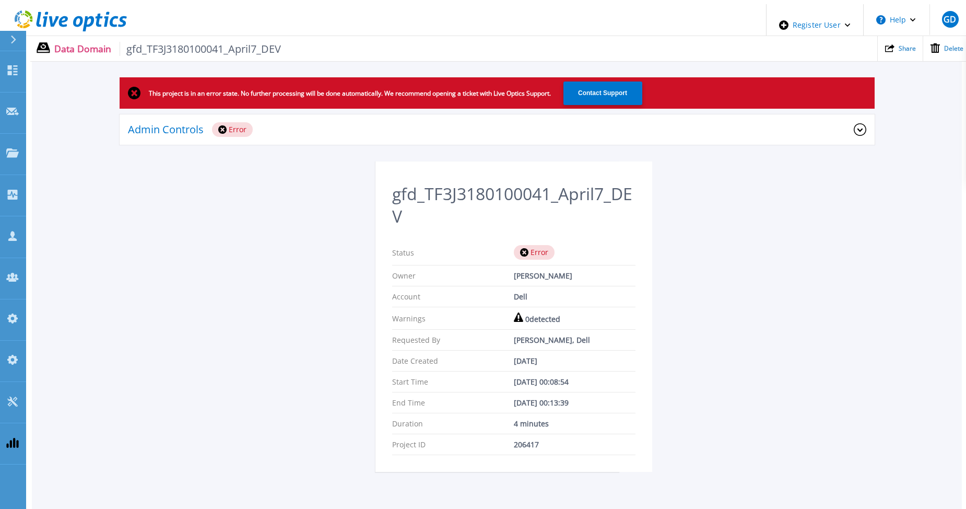
click at [859, 126] on icon at bounding box center [860, 129] width 13 height 13
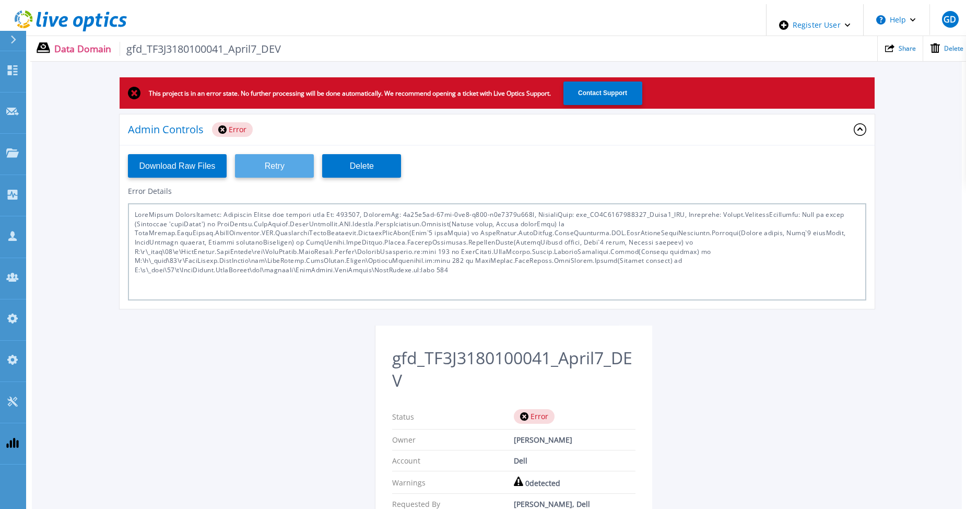
click at [280, 156] on button "Retry" at bounding box center [274, 165] width 79 height 23
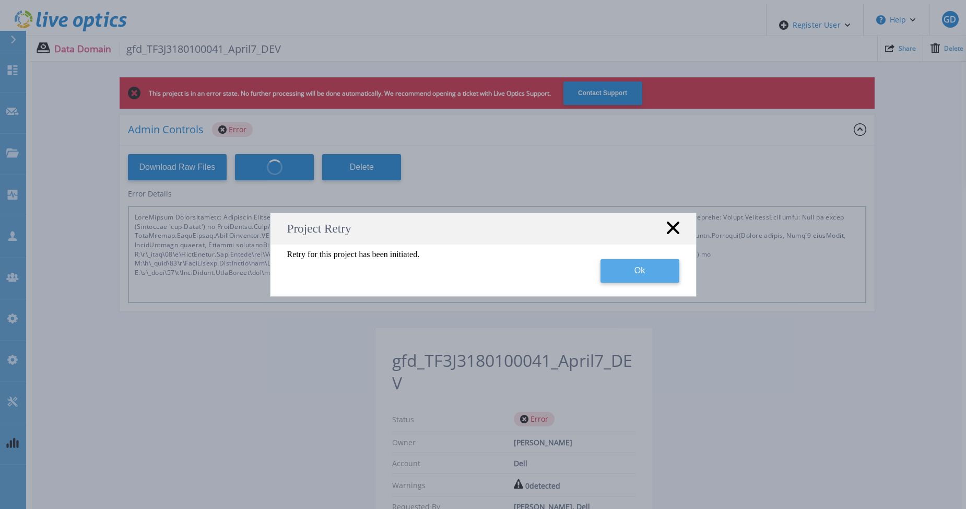
click at [630, 279] on button "Ok" at bounding box center [640, 270] width 79 height 23
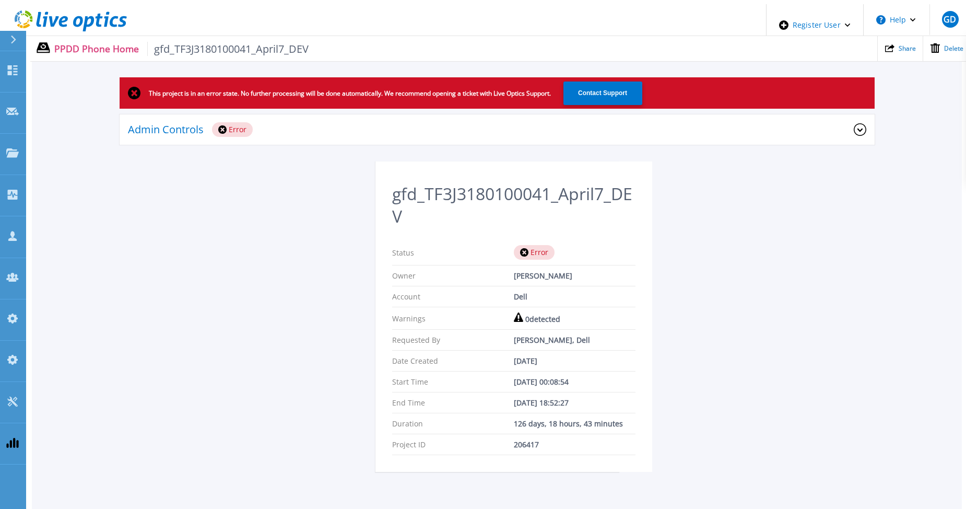
click at [859, 128] on icon at bounding box center [859, 129] width 5 height 3
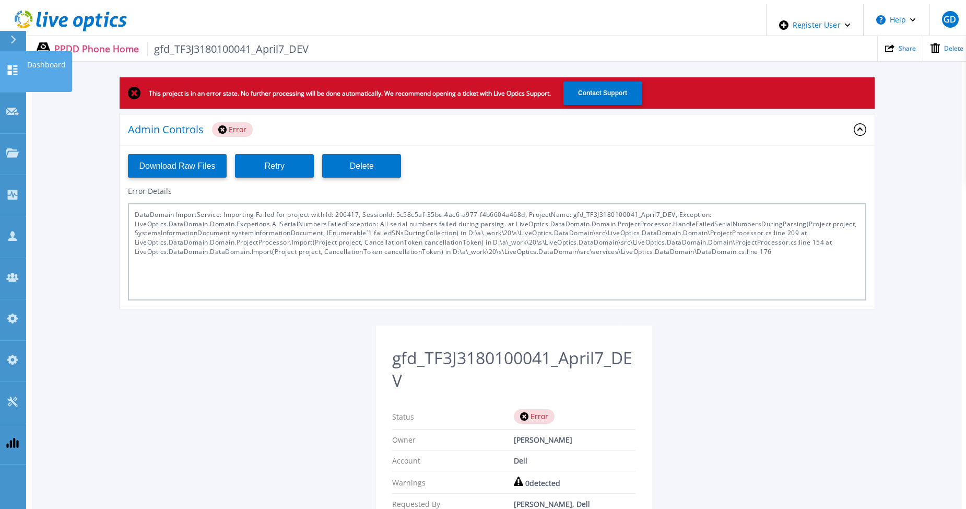
click at [17, 65] on div at bounding box center [12, 71] width 13 height 13
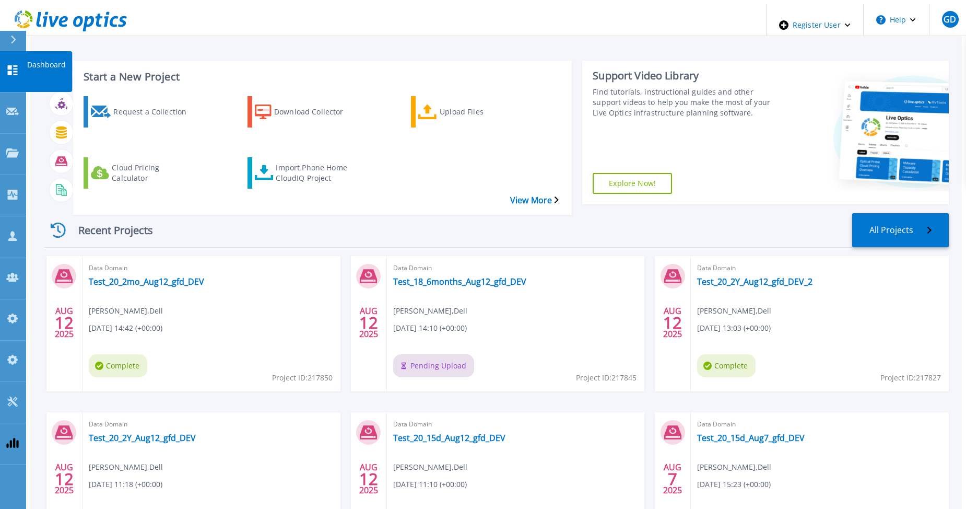
click at [18, 65] on icon at bounding box center [12, 70] width 13 height 10
click at [17, 66] on icon at bounding box center [13, 70] width 10 height 10
click at [329, 213] on div "Recent Projects All Projects" at bounding box center [496, 230] width 904 height 34
click at [16, 65] on icon at bounding box center [12, 70] width 13 height 10
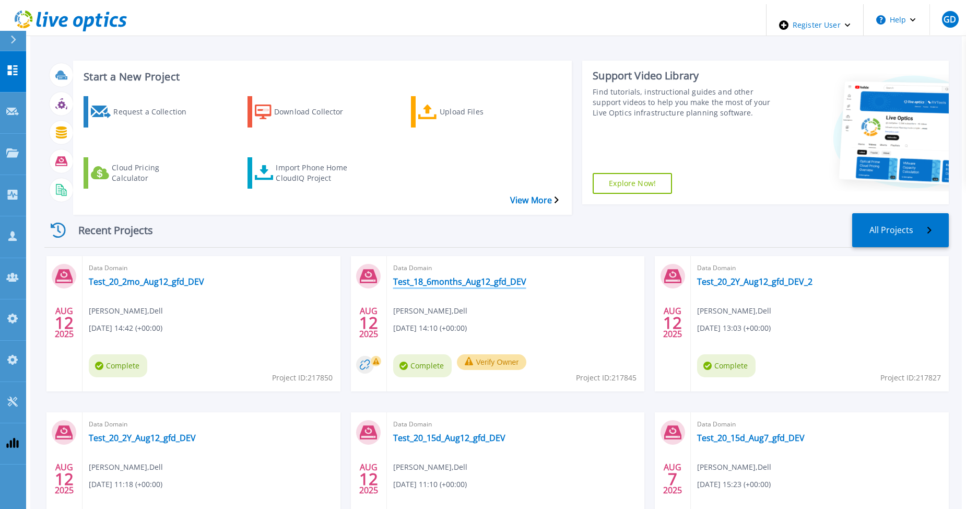
click at [436, 276] on link "Test_18_6months_Aug12_gfd_DEV" at bounding box center [459, 281] width 133 height 10
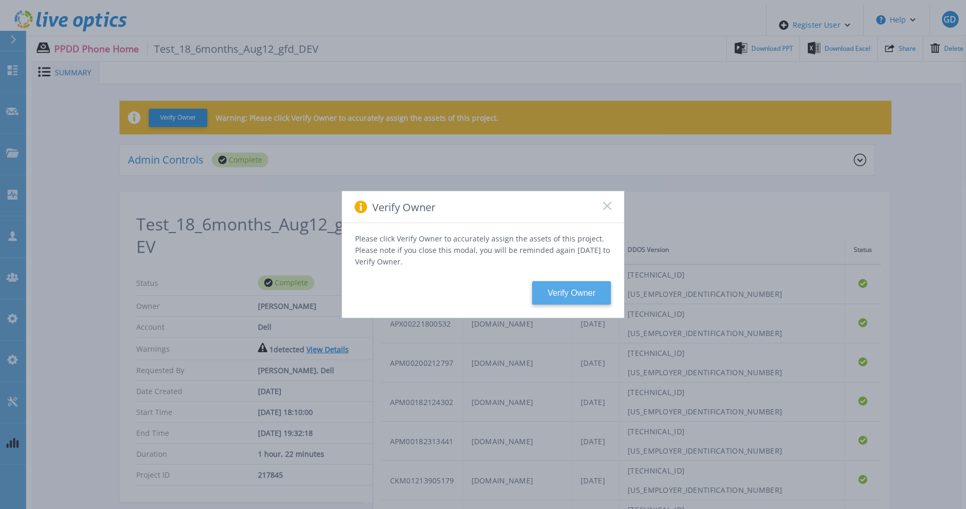
click at [561, 284] on button "Verify Owner" at bounding box center [571, 292] width 79 height 23
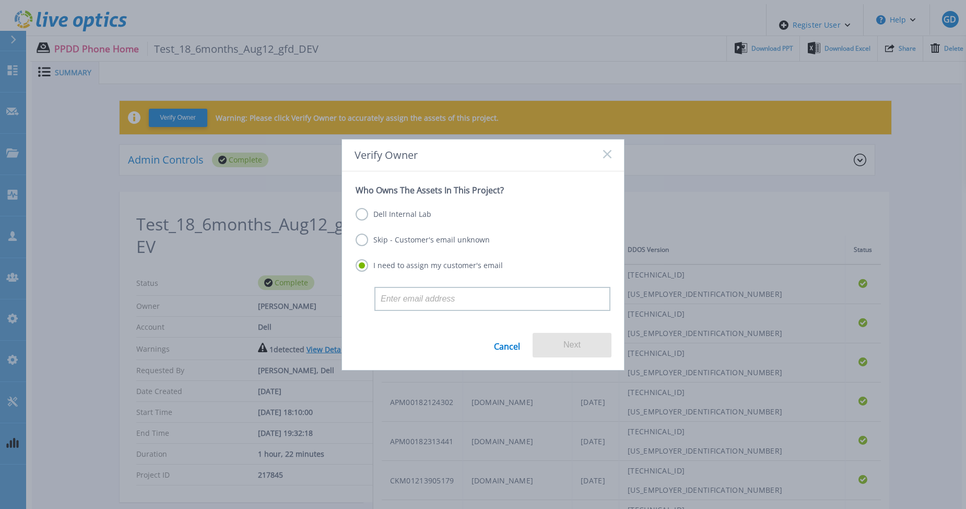
click at [397, 217] on label "Dell Internal Lab" at bounding box center [394, 214] width 76 height 13
click at [0, 0] on input "Dell Internal Lab" at bounding box center [0, 0] width 0 height 0
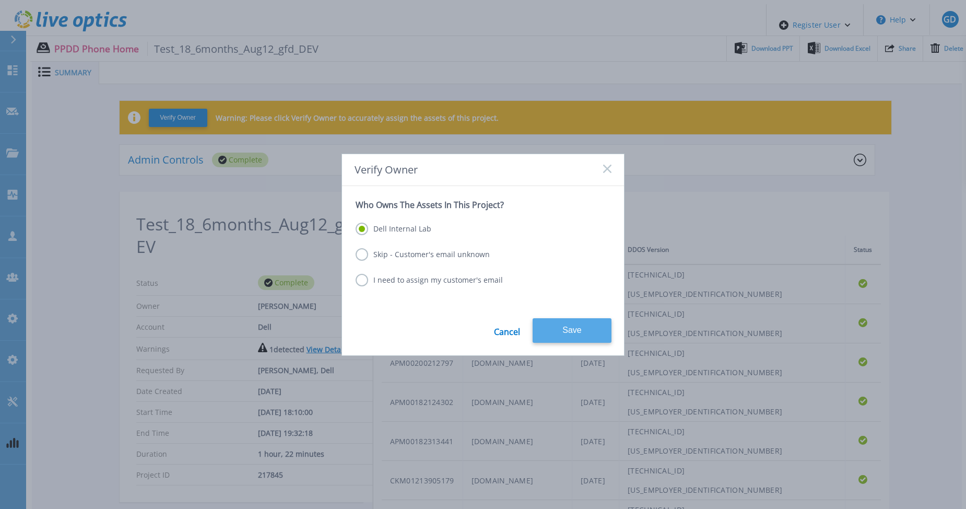
click at [571, 320] on button "Save" at bounding box center [572, 330] width 79 height 25
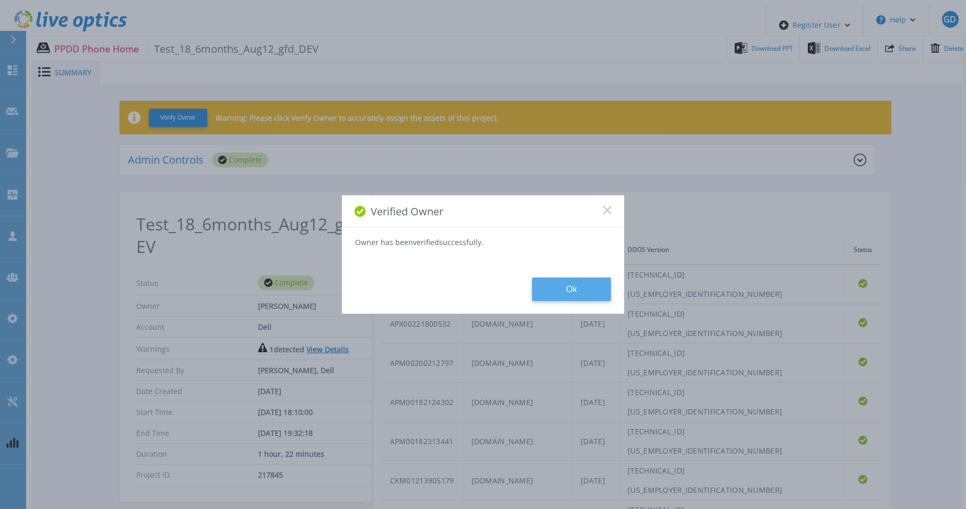
click at [582, 281] on button "Ok" at bounding box center [571, 288] width 79 height 23
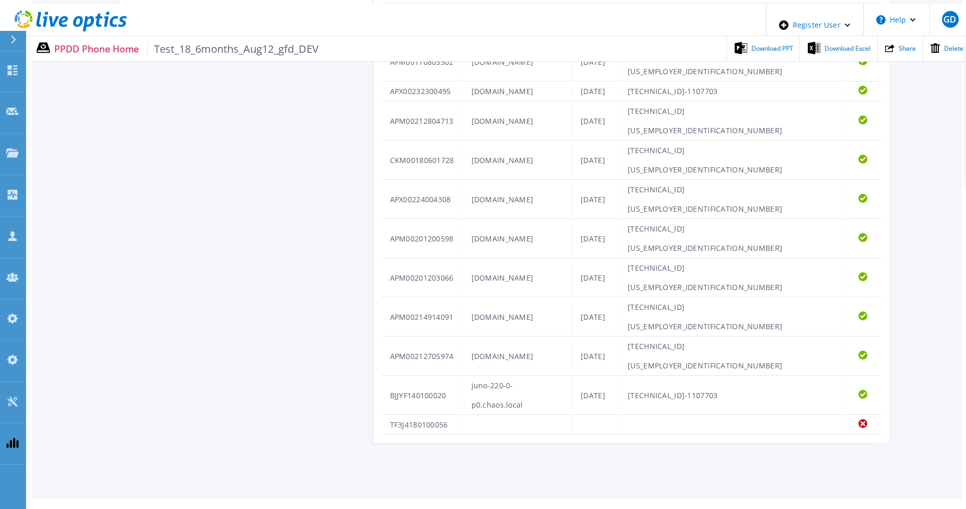
scroll to position [489, 0]
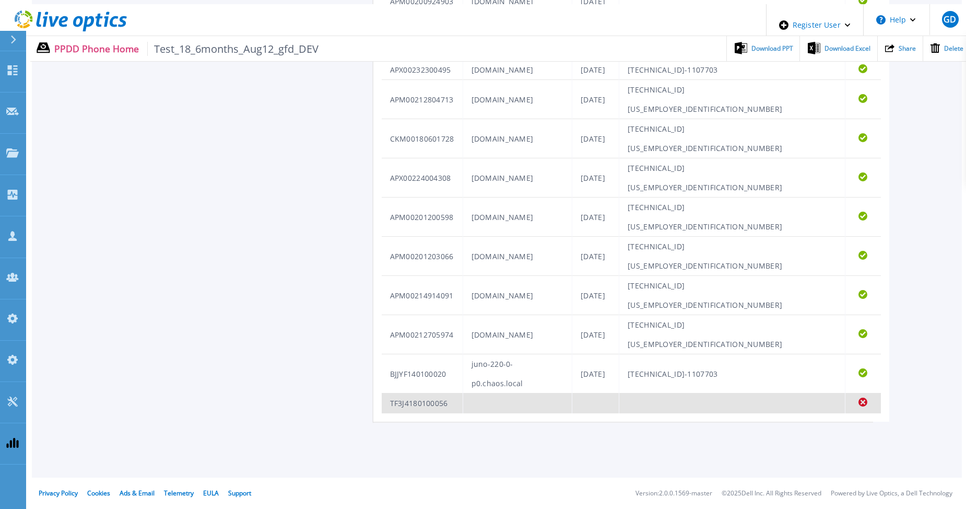
click at [859, 405] on icon "Failed" at bounding box center [863, 401] width 9 height 9
drag, startPoint x: 387, startPoint y: 407, endPoint x: 446, endPoint y: 406, distance: 59.0
click at [446, 406] on td "TF3J4180100056" at bounding box center [422, 403] width 81 height 20
drag, startPoint x: 446, startPoint y: 406, endPoint x: 438, endPoint y: 406, distance: 8.9
copy td "TF3J4180100056"
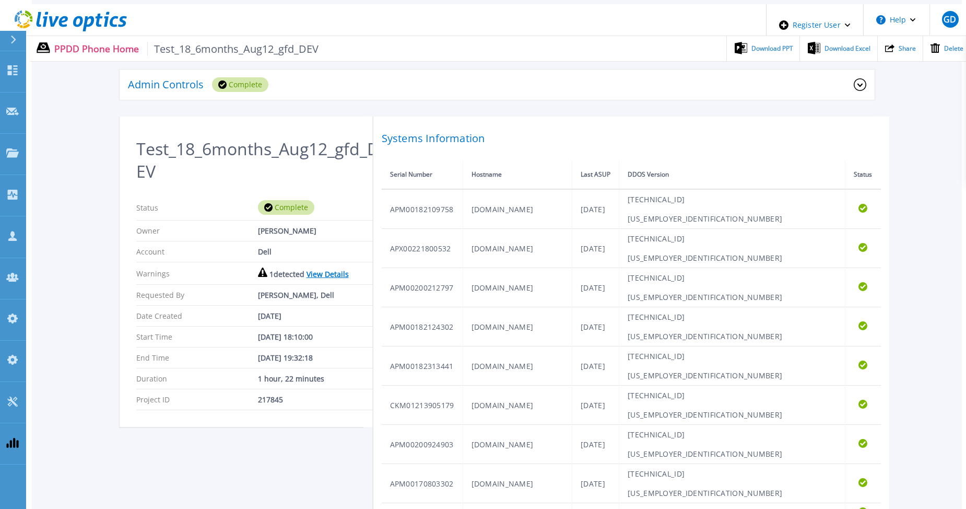
scroll to position [0, 0]
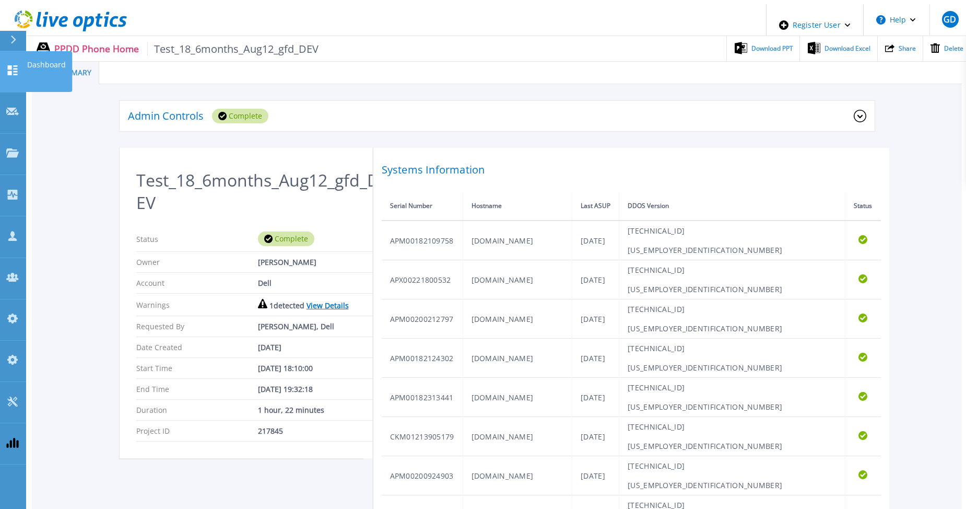
click at [18, 65] on icon at bounding box center [12, 70] width 13 height 10
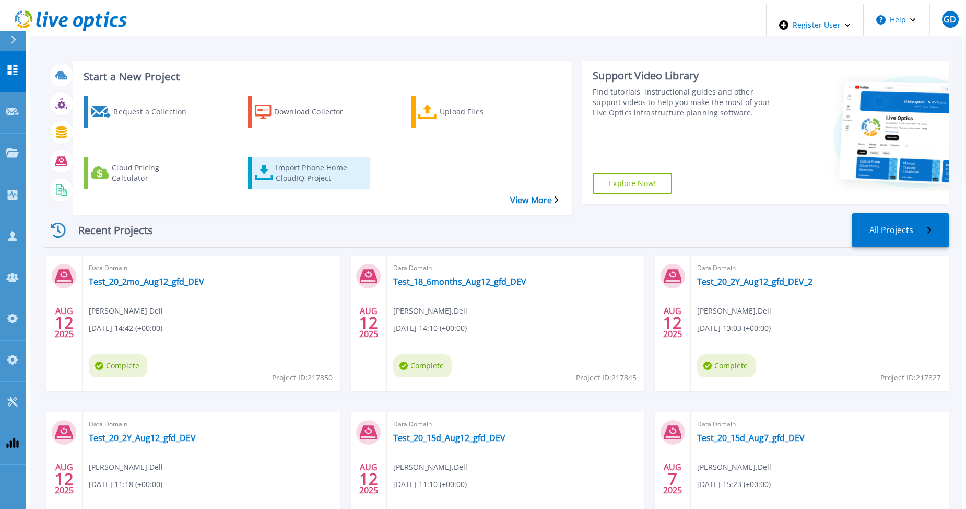
click at [290, 160] on div "Import Phone Home CloudIQ Project" at bounding box center [318, 173] width 84 height 26
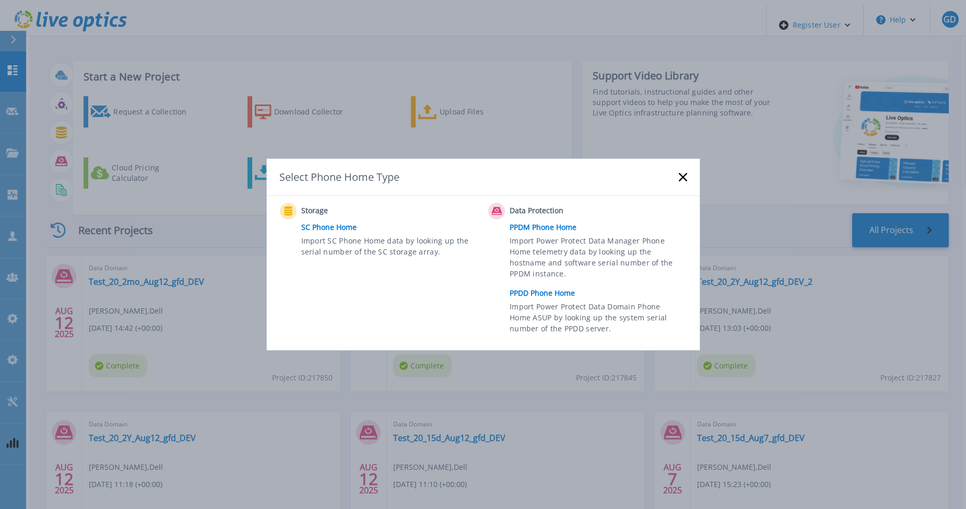
click at [534, 292] on link "PPDD Phone Home" at bounding box center [601, 293] width 182 height 16
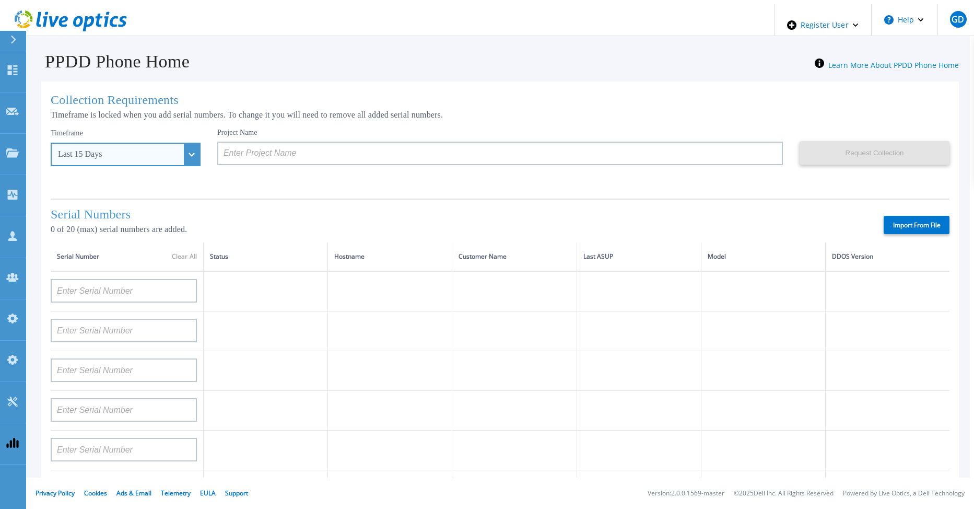
click at [177, 154] on div "Last 15 Days" at bounding box center [126, 154] width 150 height 23
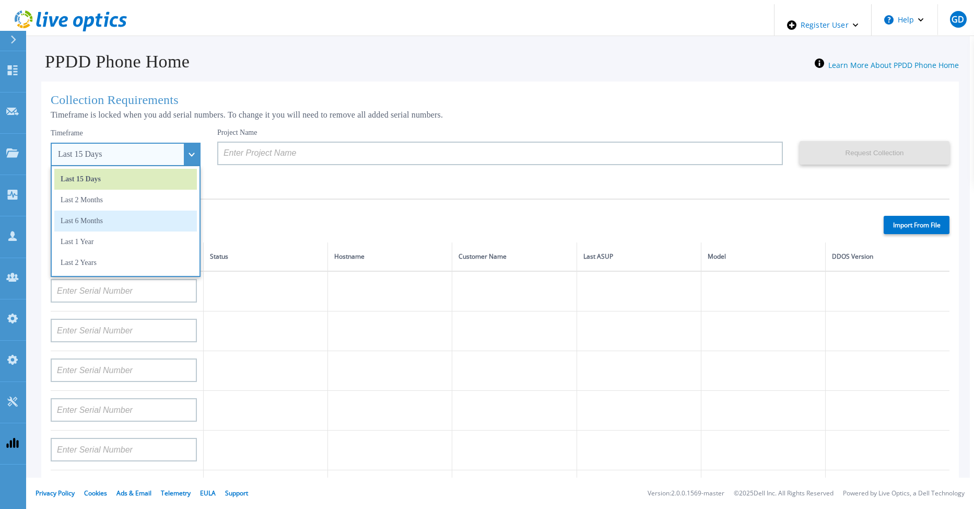
click at [130, 222] on li "Last 6 Months" at bounding box center [125, 220] width 143 height 21
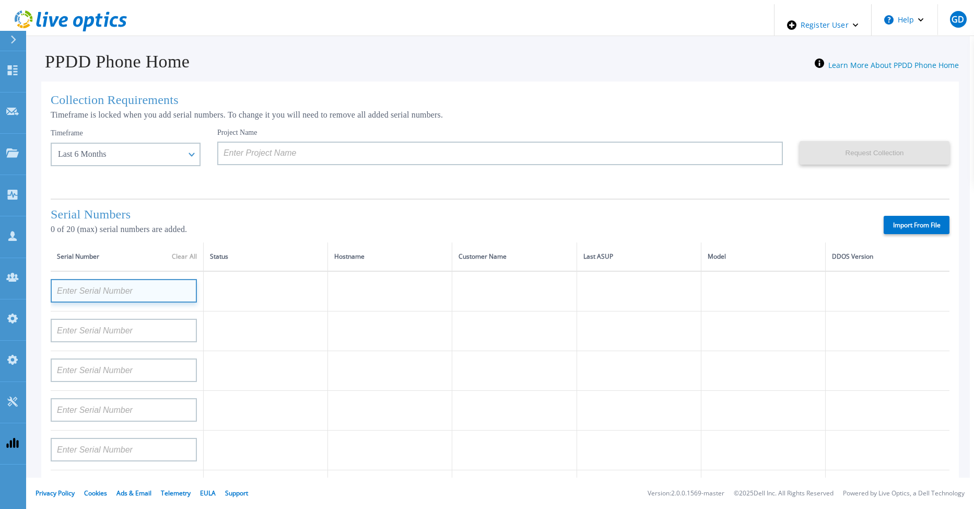
click at [132, 281] on input at bounding box center [124, 290] width 146 height 23
paste input "TF3J4180100056"
type input "TF3J4180100056"
click at [246, 292] on td at bounding box center [266, 291] width 124 height 40
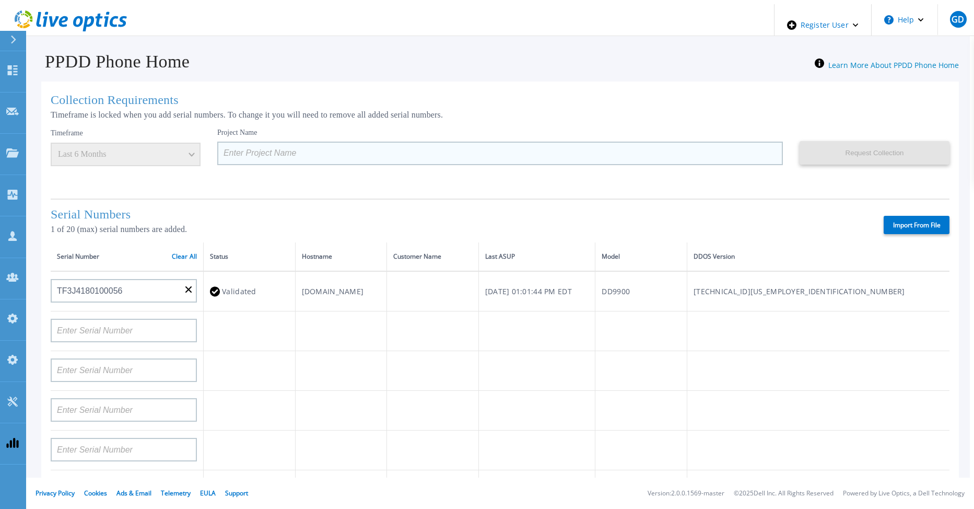
click at [224, 151] on input at bounding box center [500, 153] width 566 height 23
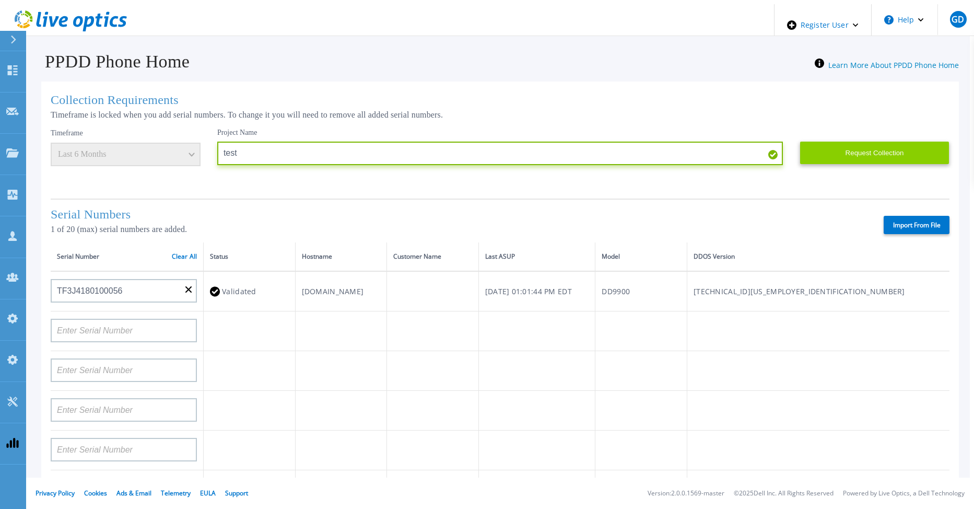
type input "test"
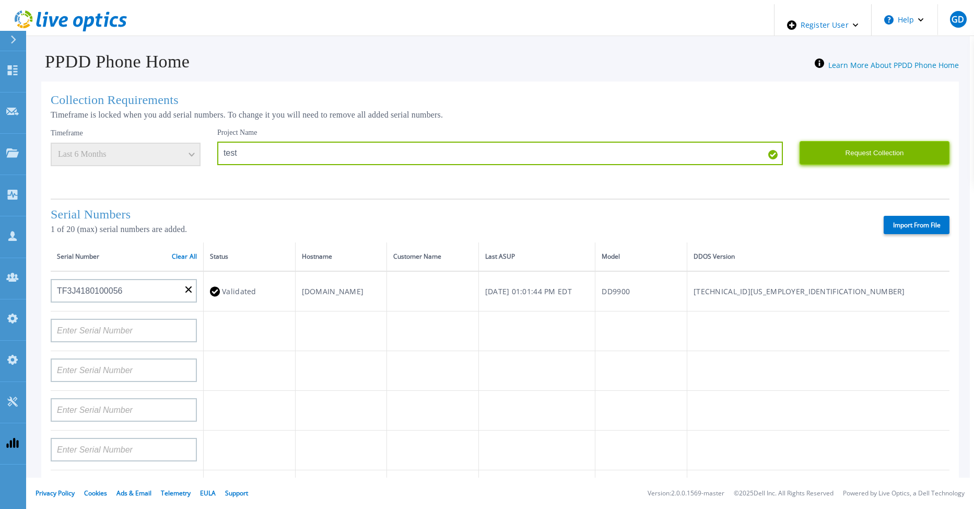
click at [849, 144] on button "Request Collection" at bounding box center [875, 152] width 150 height 23
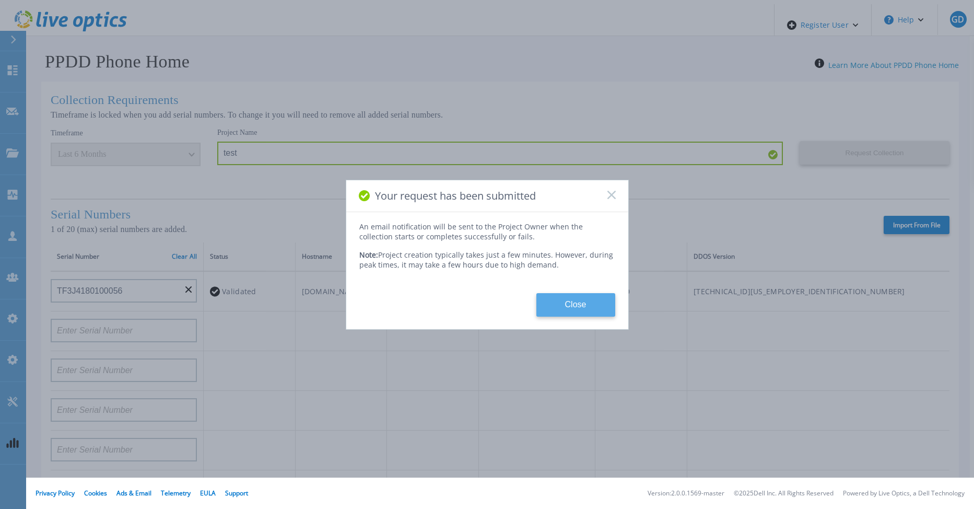
click at [566, 293] on button "Close" at bounding box center [575, 304] width 79 height 23
